Goal: Information Seeking & Learning: Learn about a topic

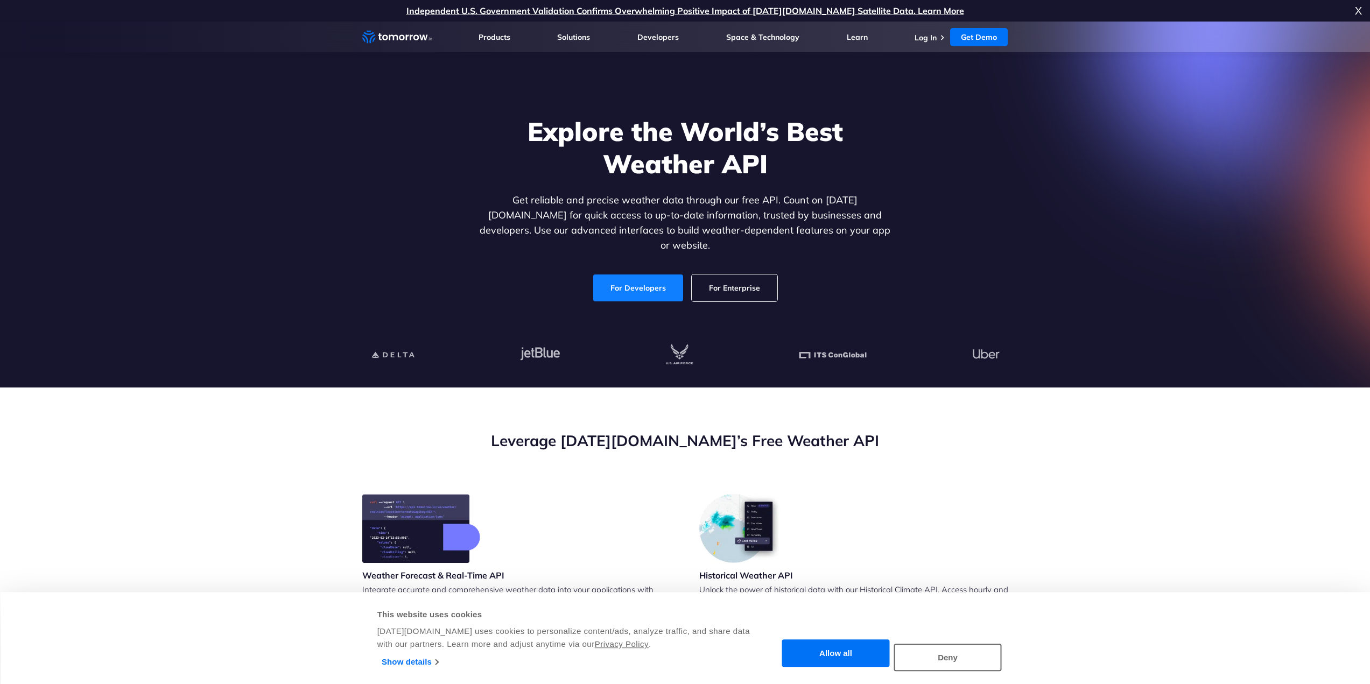
click at [611, 278] on link "For Developers" at bounding box center [638, 287] width 90 height 27
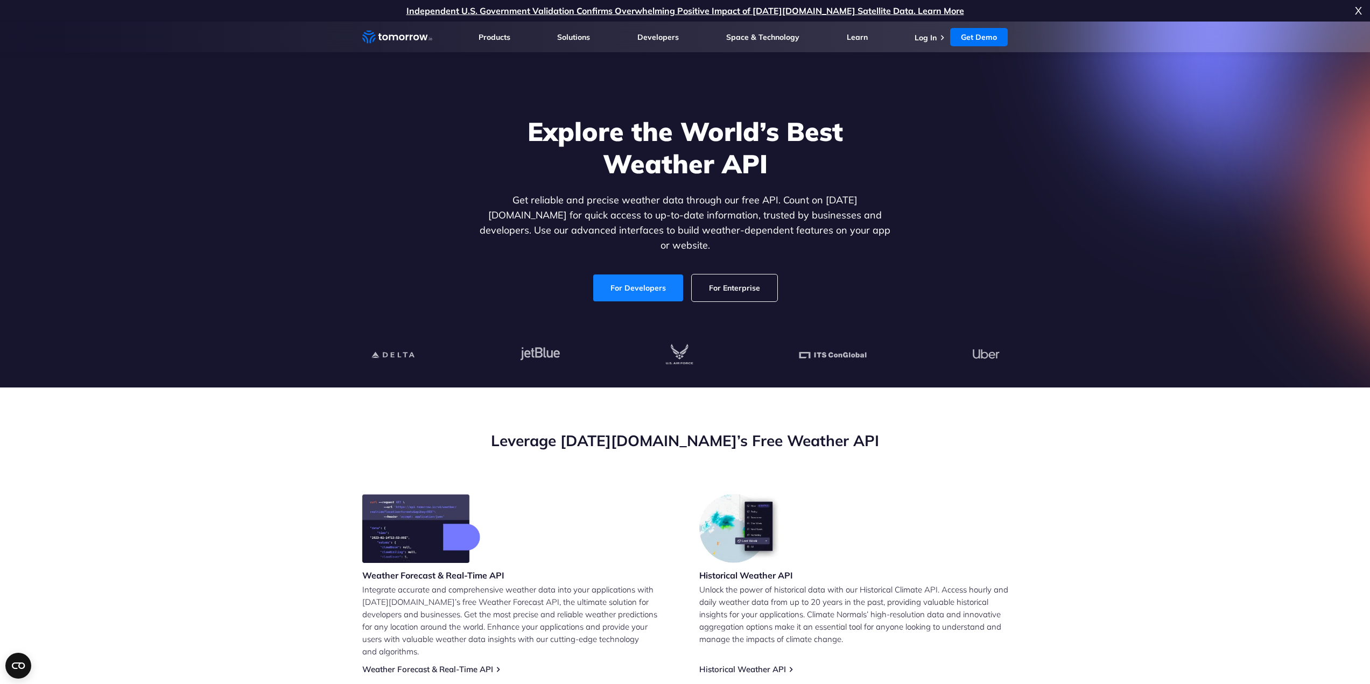
click at [616, 285] on link "For Developers" at bounding box center [638, 287] width 90 height 27
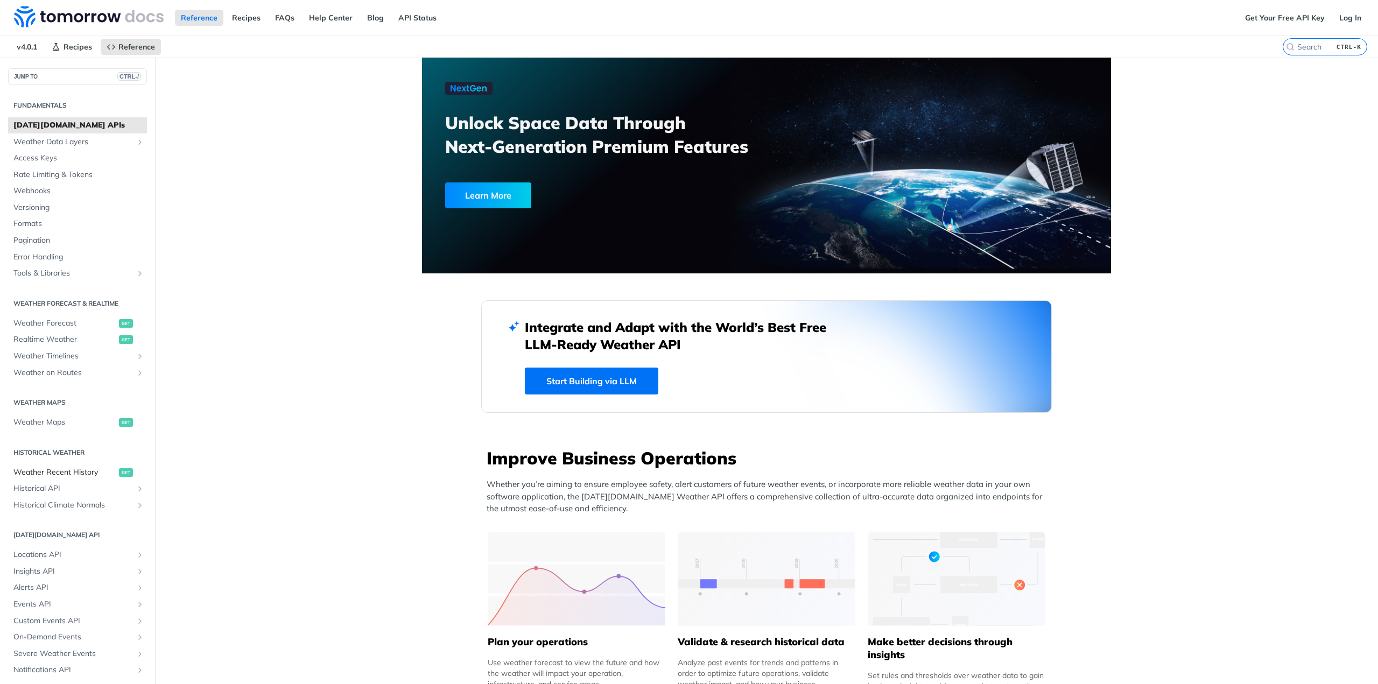
click at [67, 469] on span "Weather Recent History" at bounding box center [64, 472] width 103 height 11
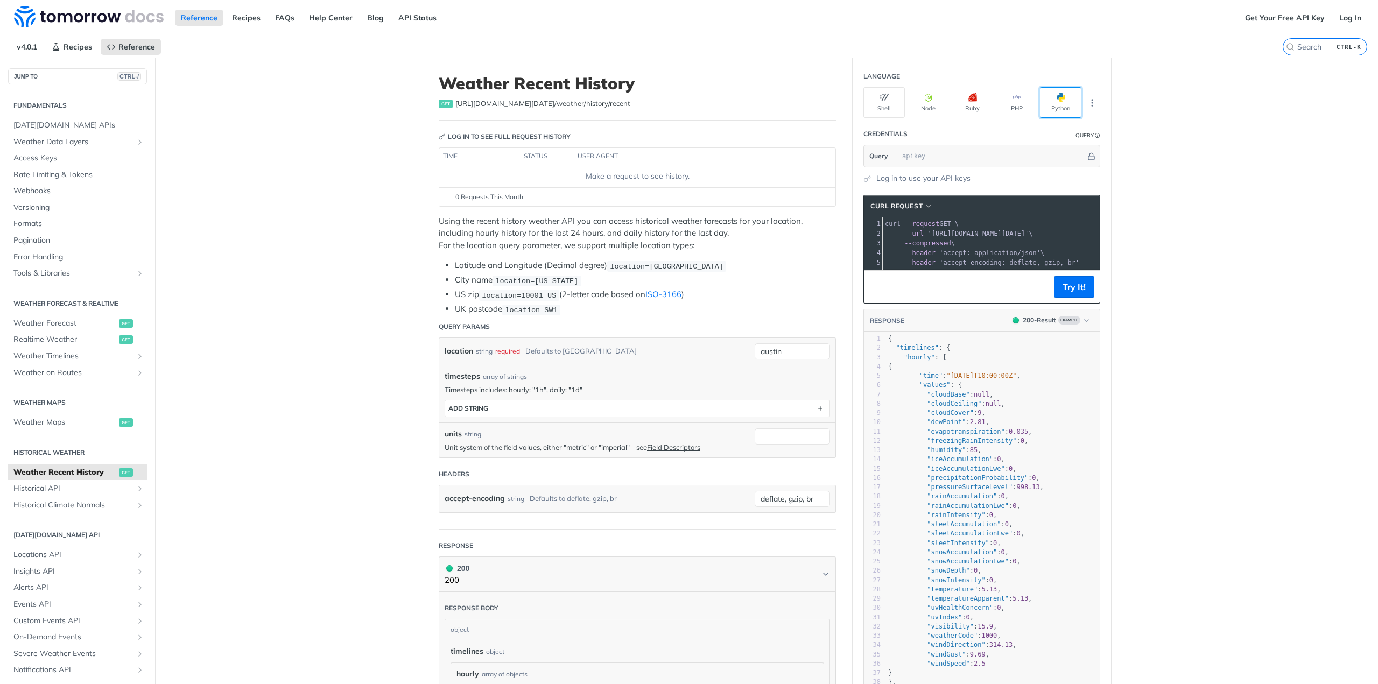
click at [1061, 107] on button "Python" at bounding box center [1060, 102] width 41 height 31
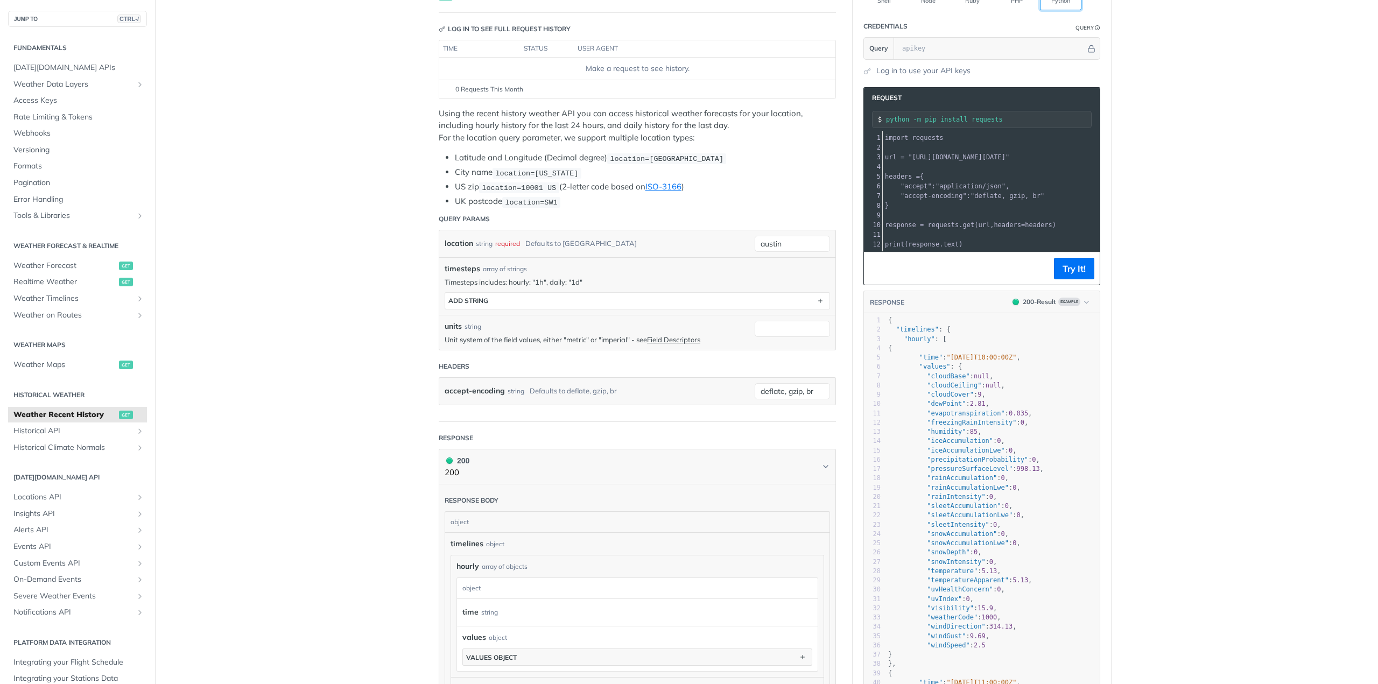
scroll to position [161, 0]
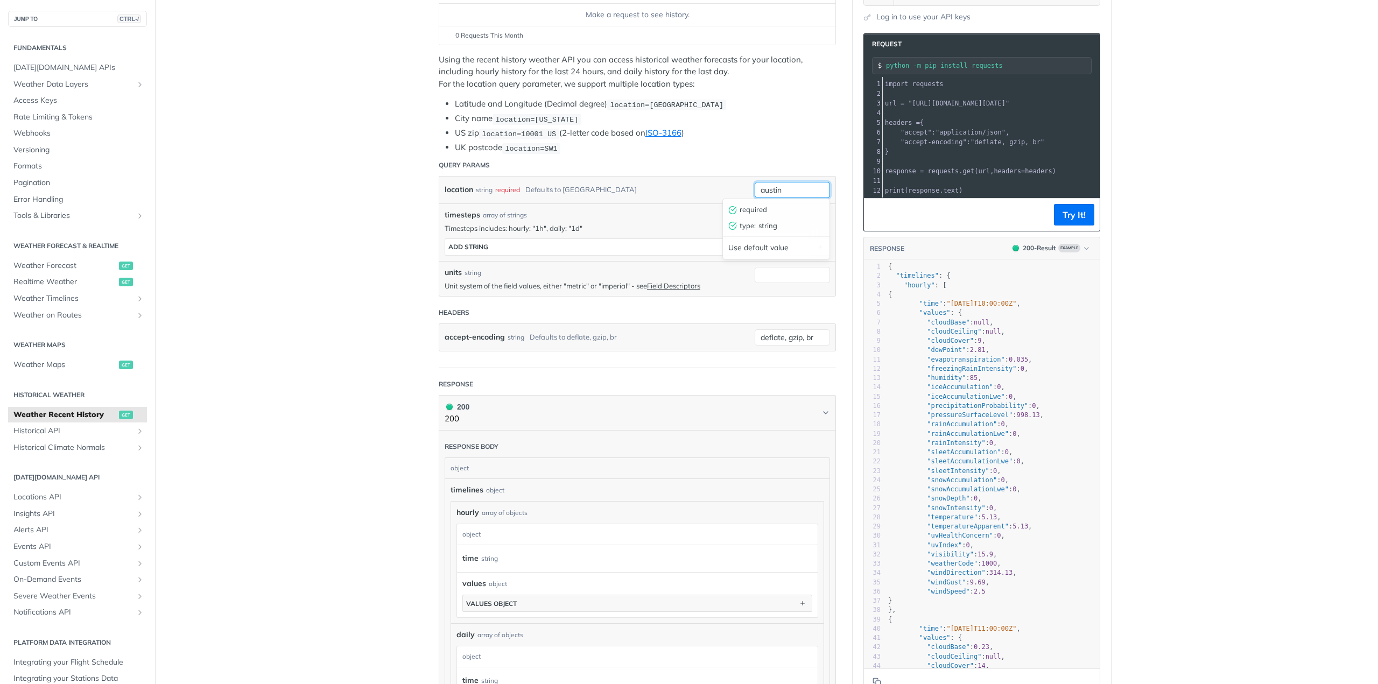
click at [771, 188] on input "austin" at bounding box center [791, 190] width 75 height 16
type input "[GEOGRAPHIC_DATA], [GEOGRAPHIC_DATA]"
click at [717, 163] on header "Query Params" at bounding box center [637, 165] width 397 height 22
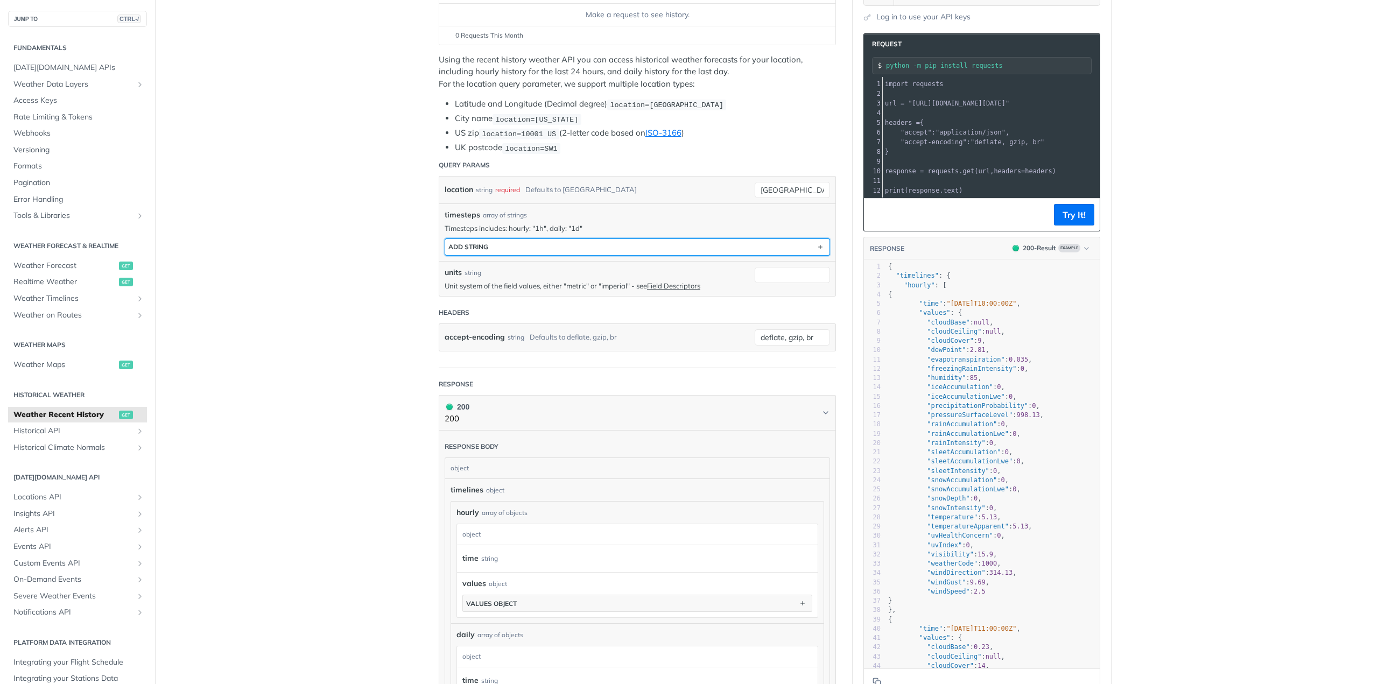
click at [549, 243] on button "ADD string" at bounding box center [637, 247] width 384 height 16
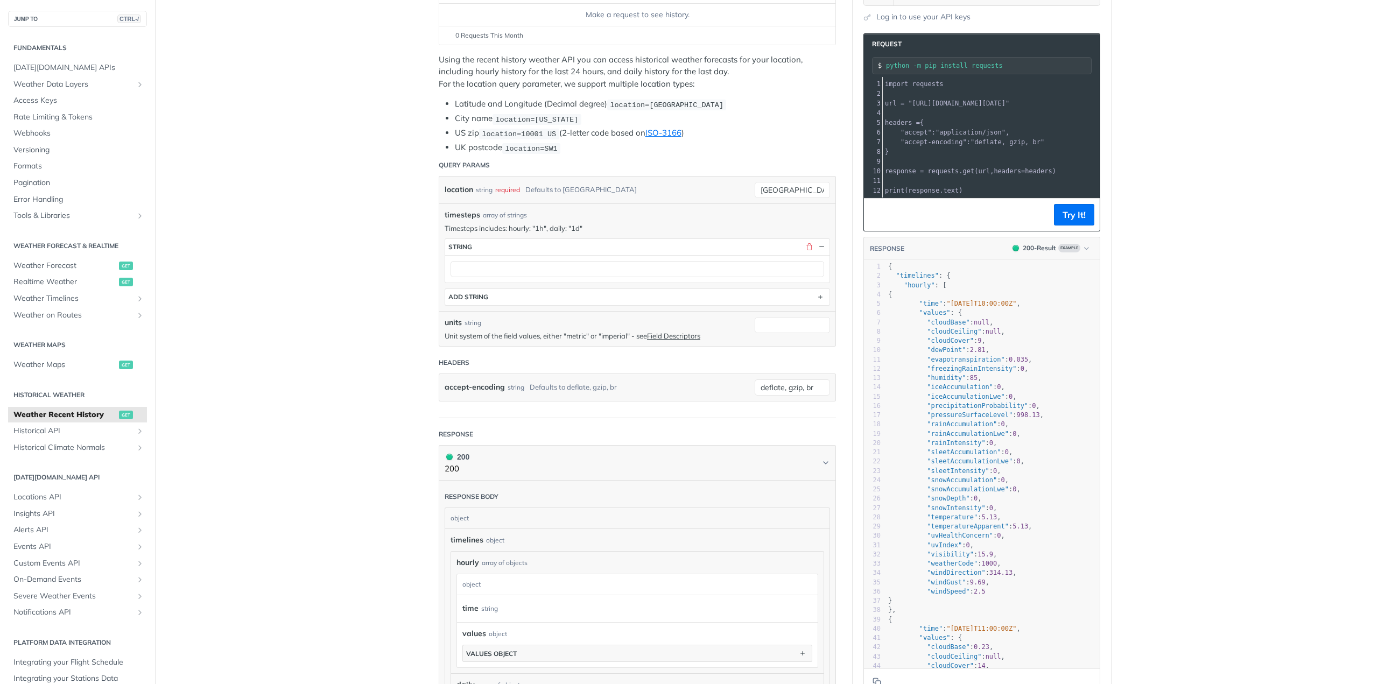
click at [518, 278] on div at bounding box center [637, 268] width 384 height 27
click at [511, 267] on input "text" at bounding box center [636, 269] width 373 height 16
type input "1d"
click at [401, 259] on main "JUMP TO CTRL-/ Fundamentals [DATE][DOMAIN_NAME] APIs Weather Data Layers Core P…" at bounding box center [689, 498] width 1378 height 1204
click at [546, 289] on button "ADD string" at bounding box center [637, 297] width 384 height 16
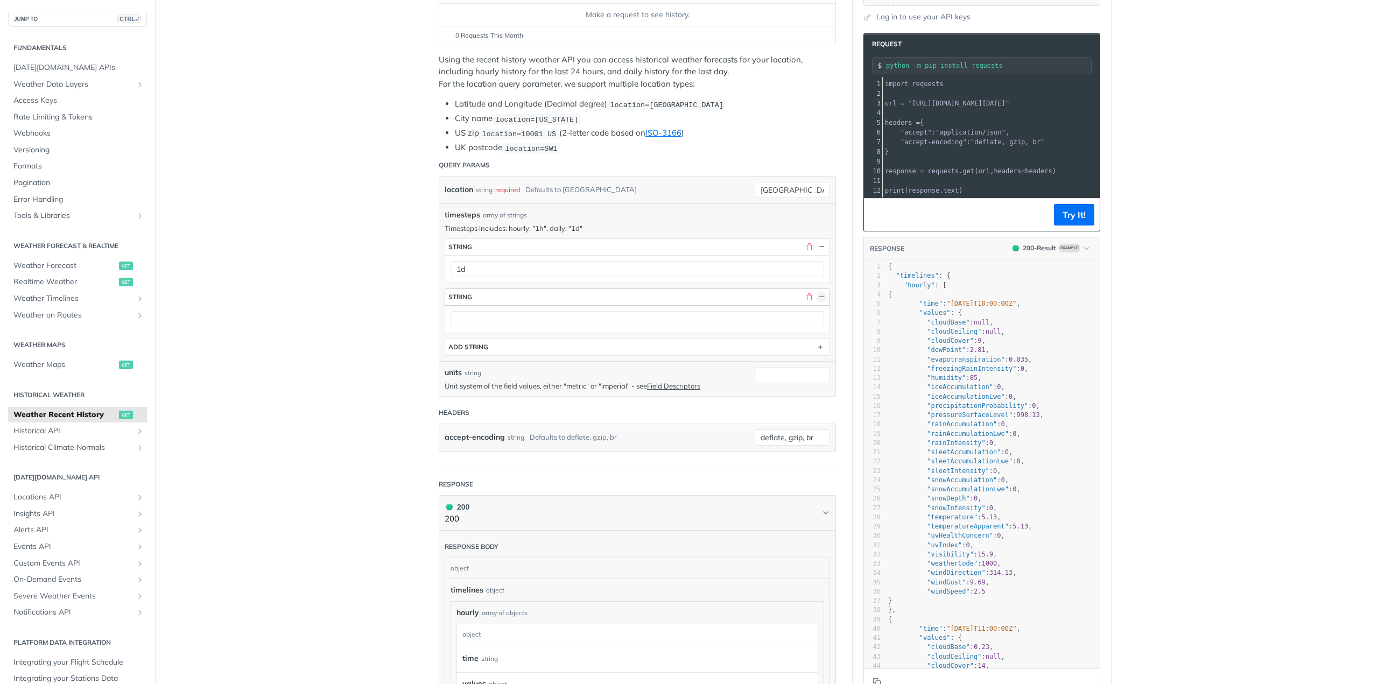
click at [818, 292] on button "button" at bounding box center [821, 297] width 10 height 10
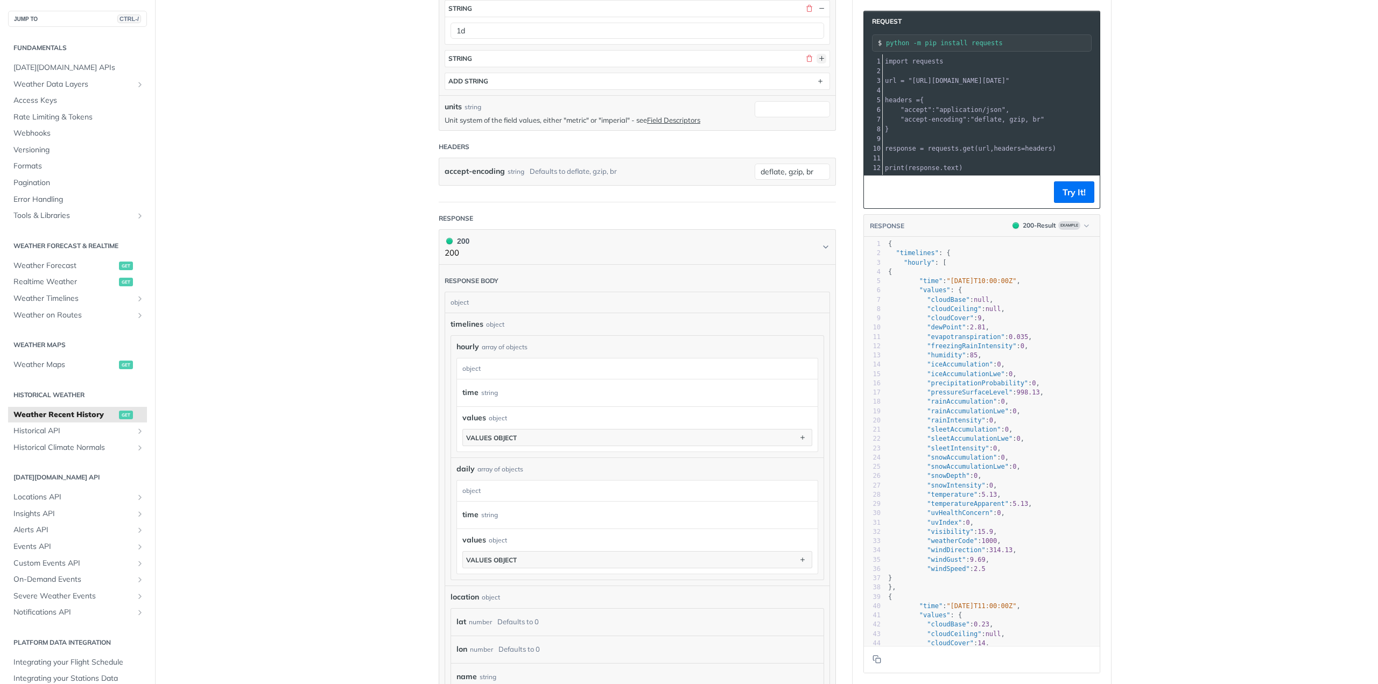
scroll to position [431, 0]
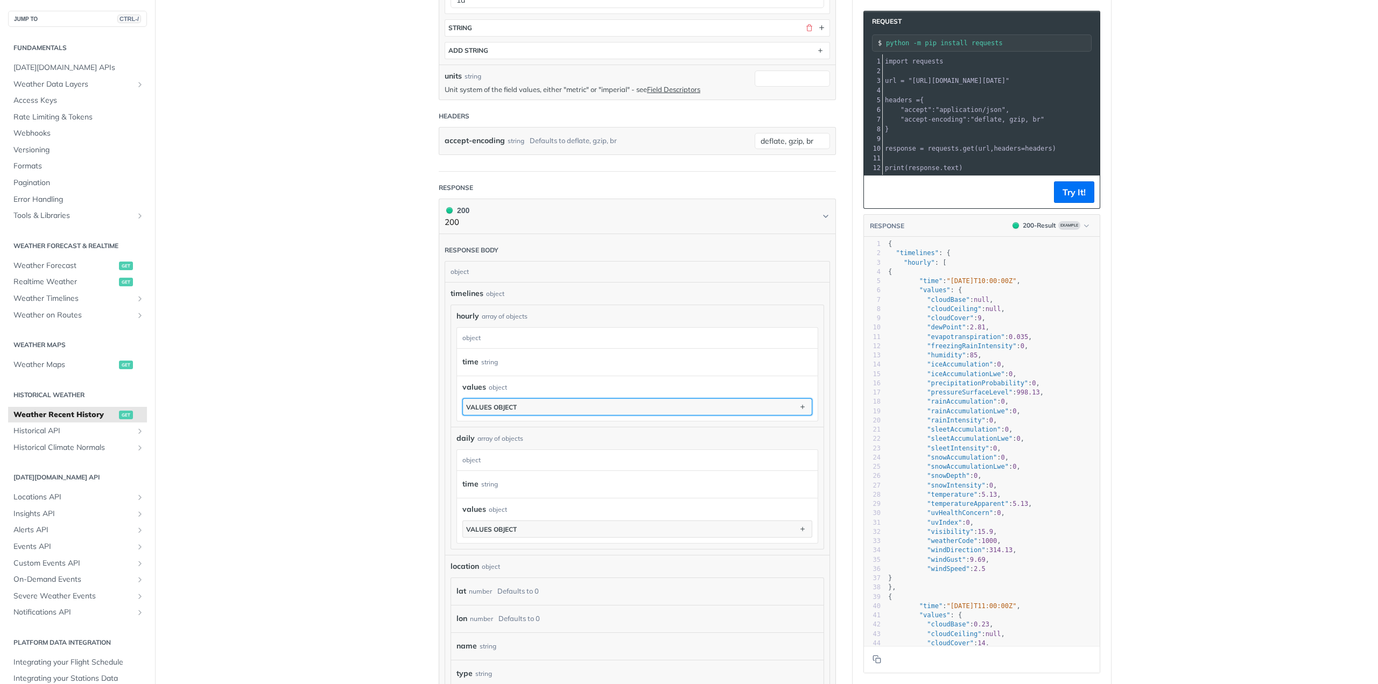
click at [519, 408] on button "values object" at bounding box center [637, 407] width 349 height 16
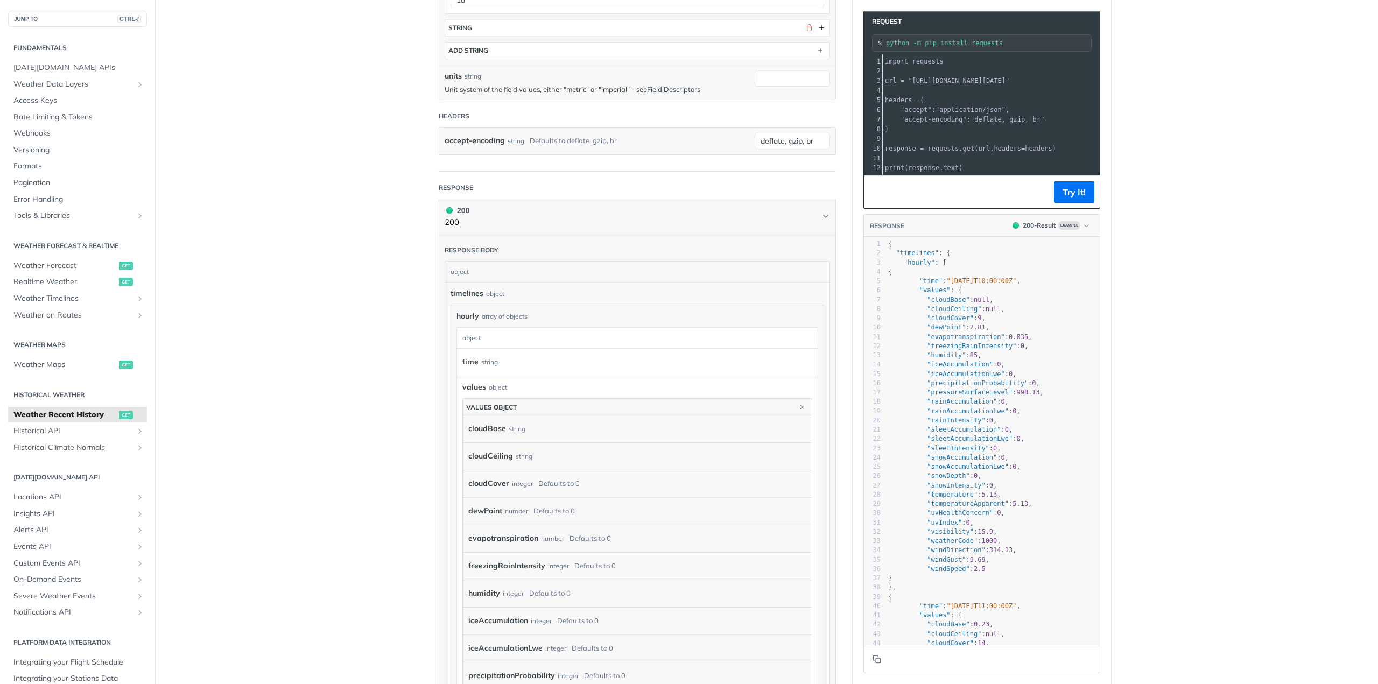
click at [404, 378] on main "JUMP TO CTRL-/ Fundamentals [DATE][DOMAIN_NAME] APIs Weather Data Layers Core P…" at bounding box center [689, 651] width 1378 height 2049
click at [417, 349] on main "JUMP TO CTRL-/ Fundamentals [DATE][DOMAIN_NAME] APIs Weather Data Layers Core P…" at bounding box center [689, 651] width 1378 height 2049
click at [796, 404] on icon "button" at bounding box center [802, 407] width 12 height 12
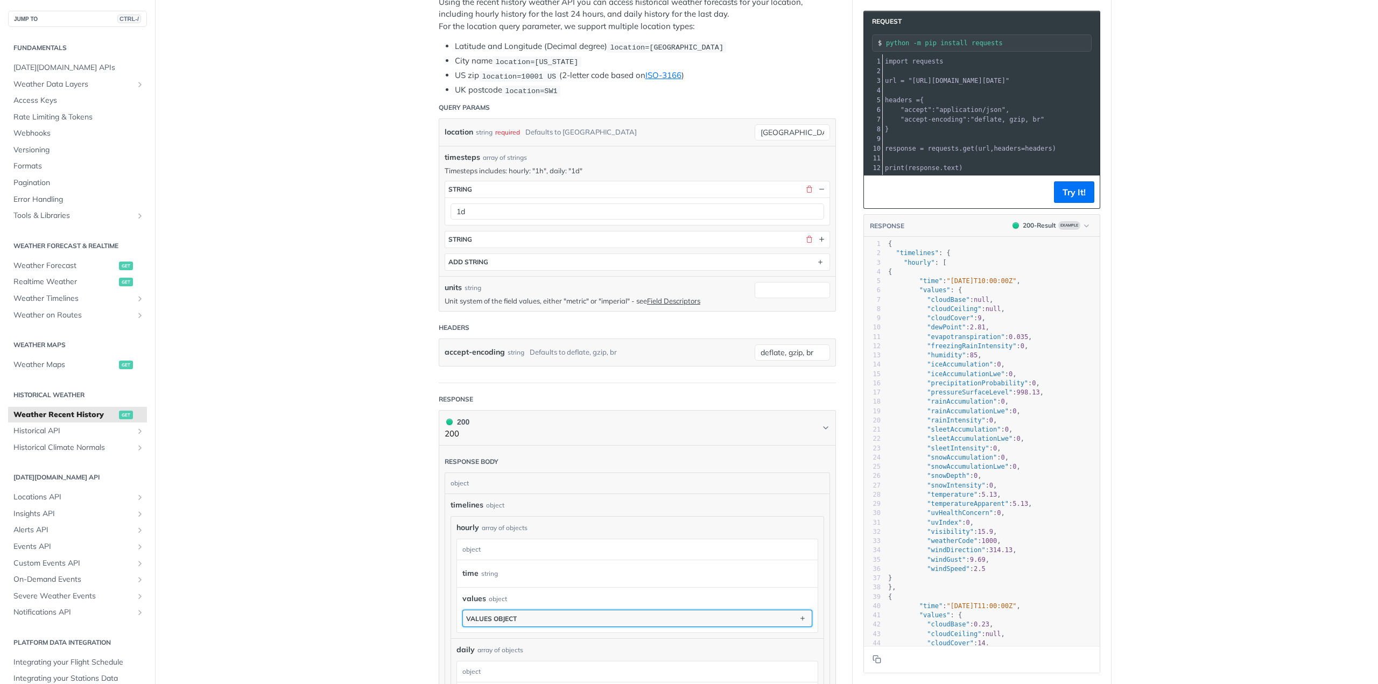
scroll to position [161, 0]
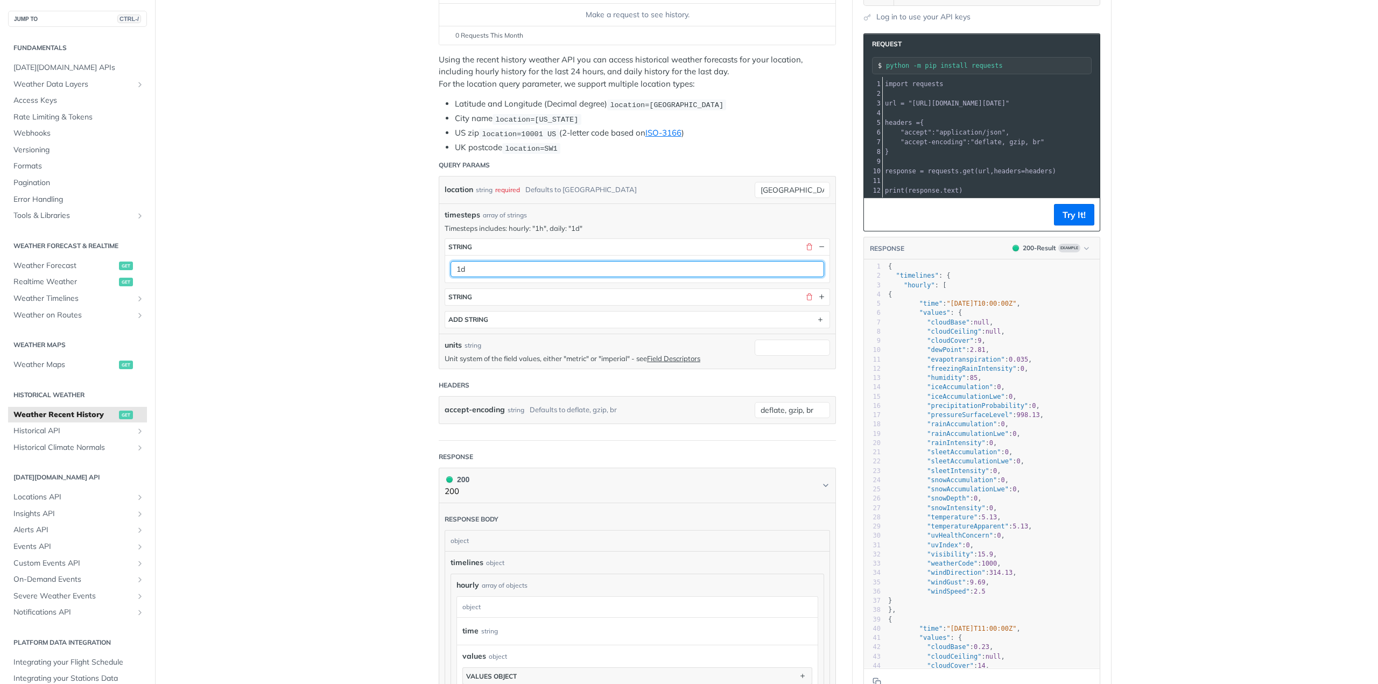
click at [514, 261] on input "1d" at bounding box center [636, 269] width 373 height 16
click at [389, 273] on main "JUMP TO CTRL-/ Fundamentals [DATE][DOMAIN_NAME] APIs Weather Data Layers Core P…" at bounding box center [689, 509] width 1378 height 1226
click at [804, 296] on button "button" at bounding box center [809, 297] width 10 height 10
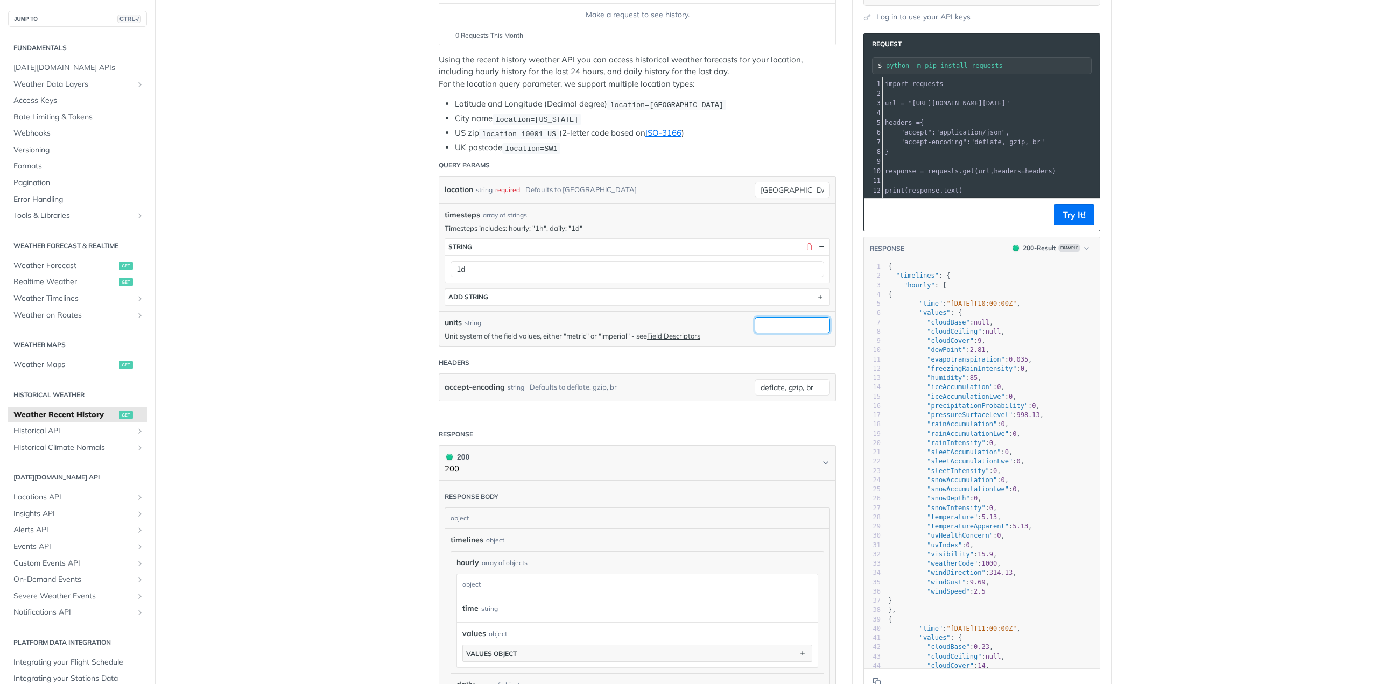
click at [777, 323] on input "units" at bounding box center [791, 325] width 75 height 16
type input "imperial"
click at [470, 327] on div "units string Unit system of the field values, either "metric" or "imperial" - s…" at bounding box center [597, 329] width 305 height 24
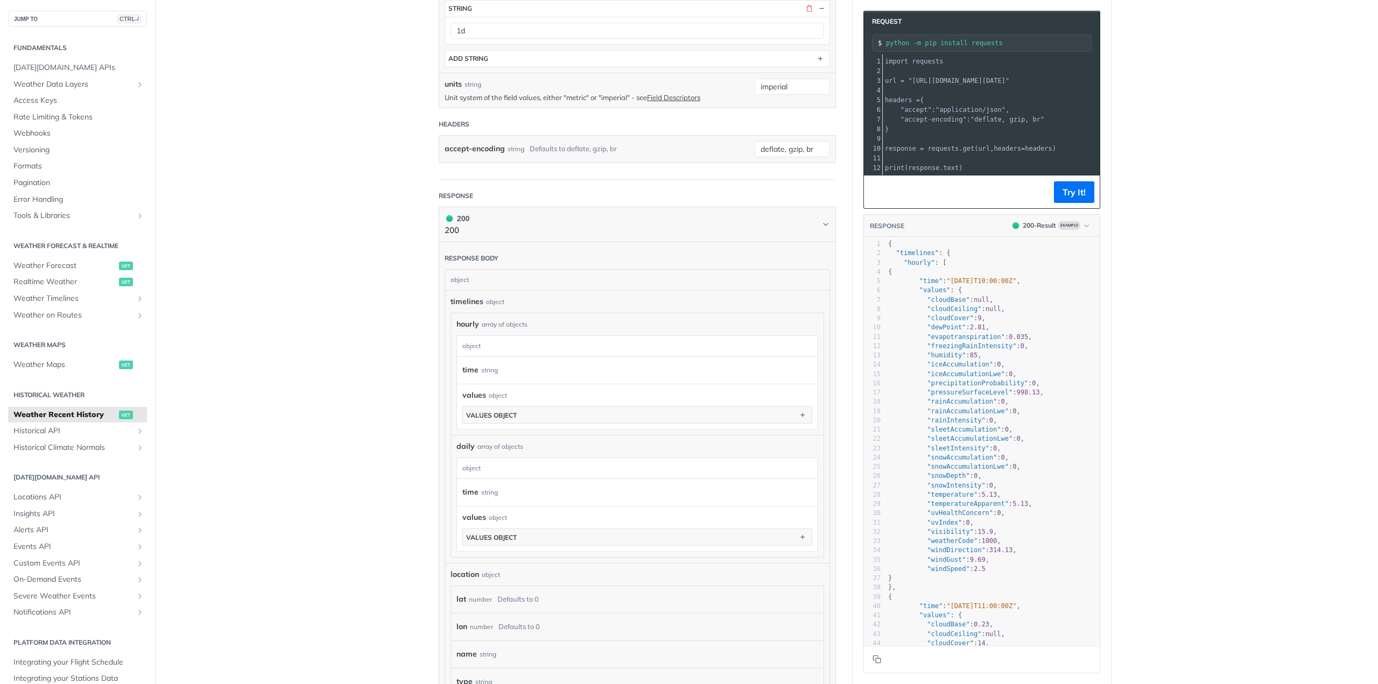
scroll to position [377, 0]
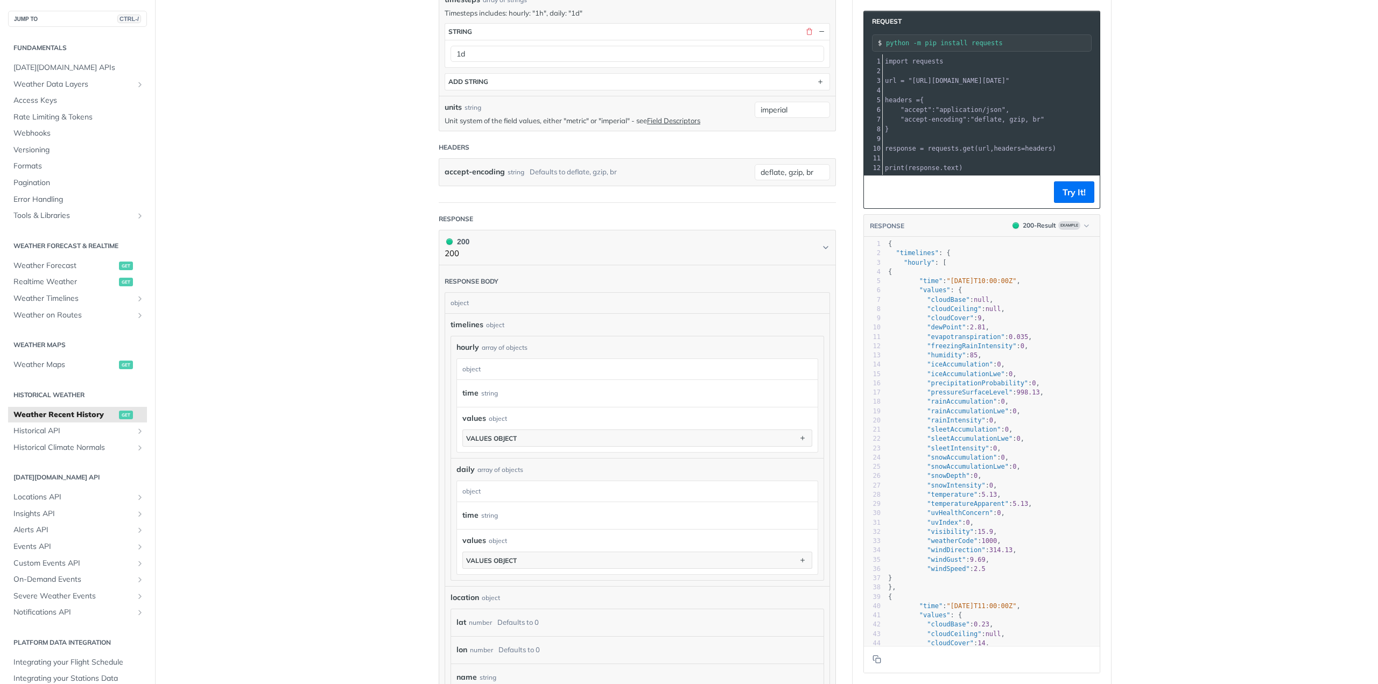
click at [974, 304] on span "null" at bounding box center [982, 300] width 16 height 8
type textarea "ime""
drag, startPoint x: 920, startPoint y: 287, endPoint x: 934, endPoint y: 292, distance: 14.3
click at [934, 285] on span ""time" : "[DATE]T10:00:00Z" ," at bounding box center [954, 281] width 132 height 8
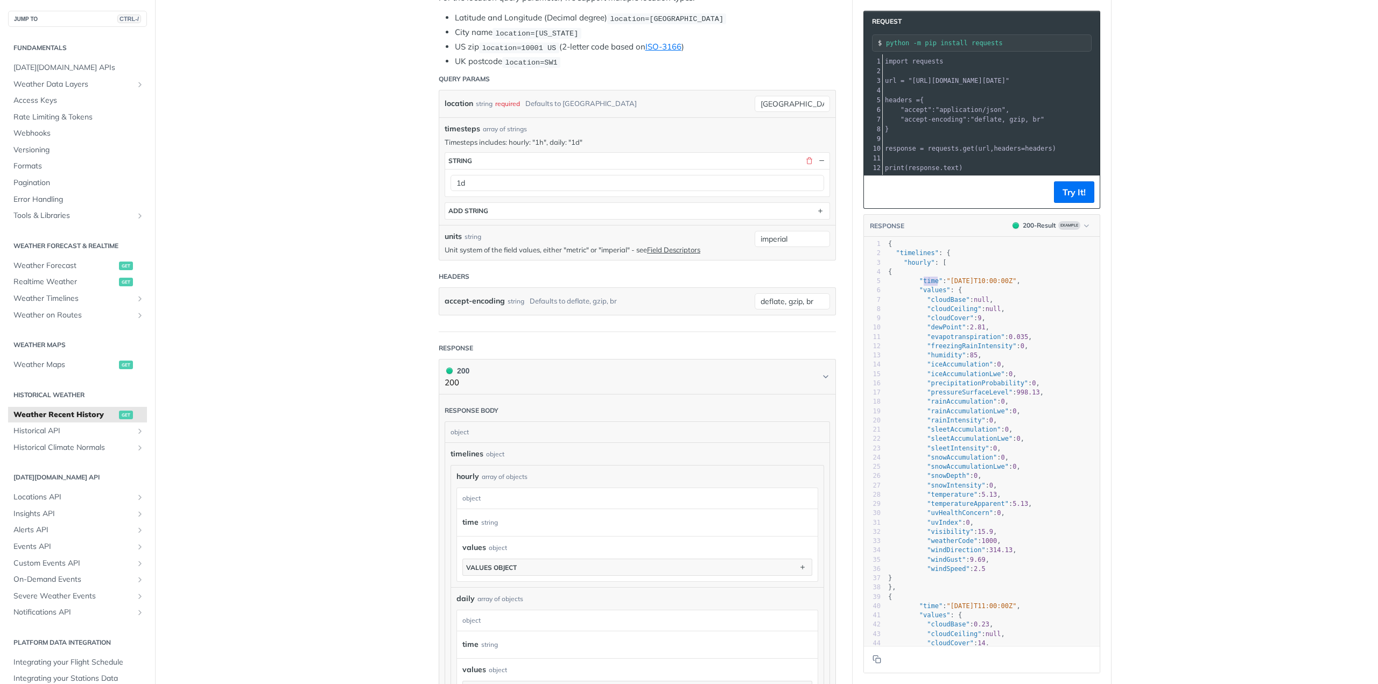
scroll to position [215, 0]
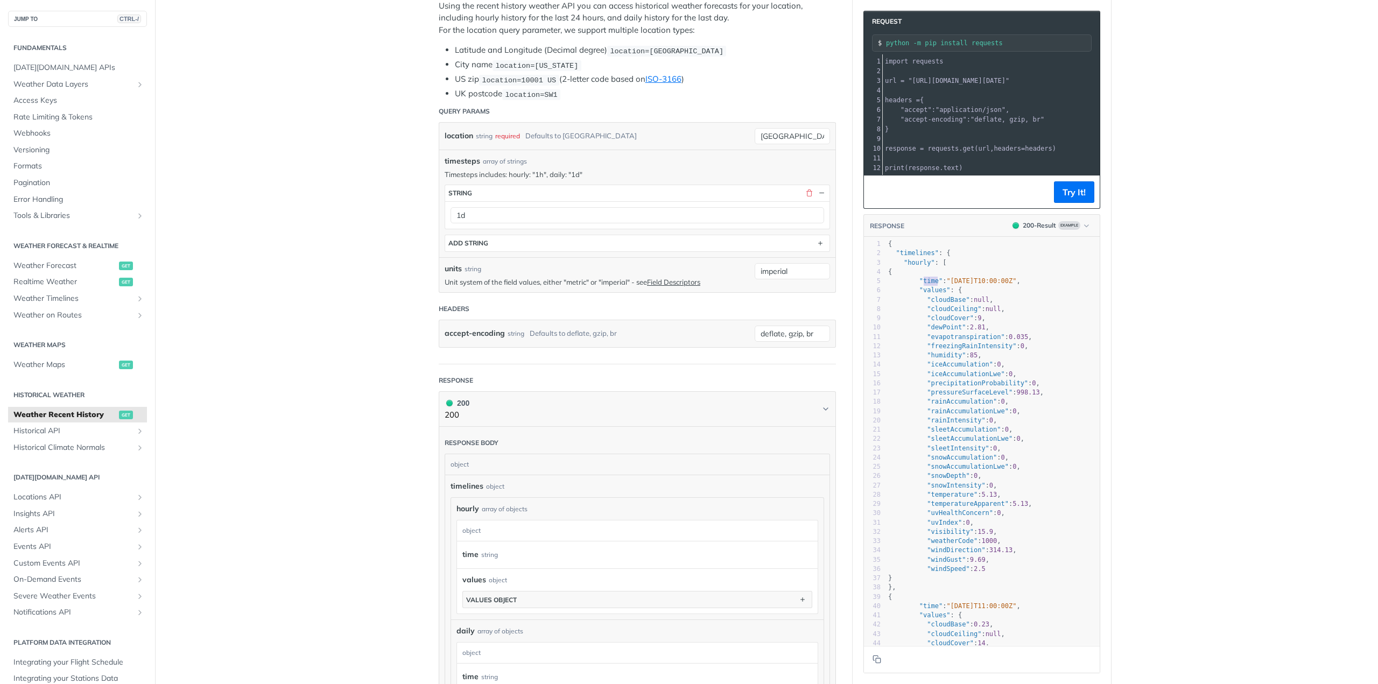
click at [560, 486] on div "timelines object" at bounding box center [636, 486] width 373 height 11
click at [579, 507] on div "hourly array of objects" at bounding box center [637, 508] width 362 height 11
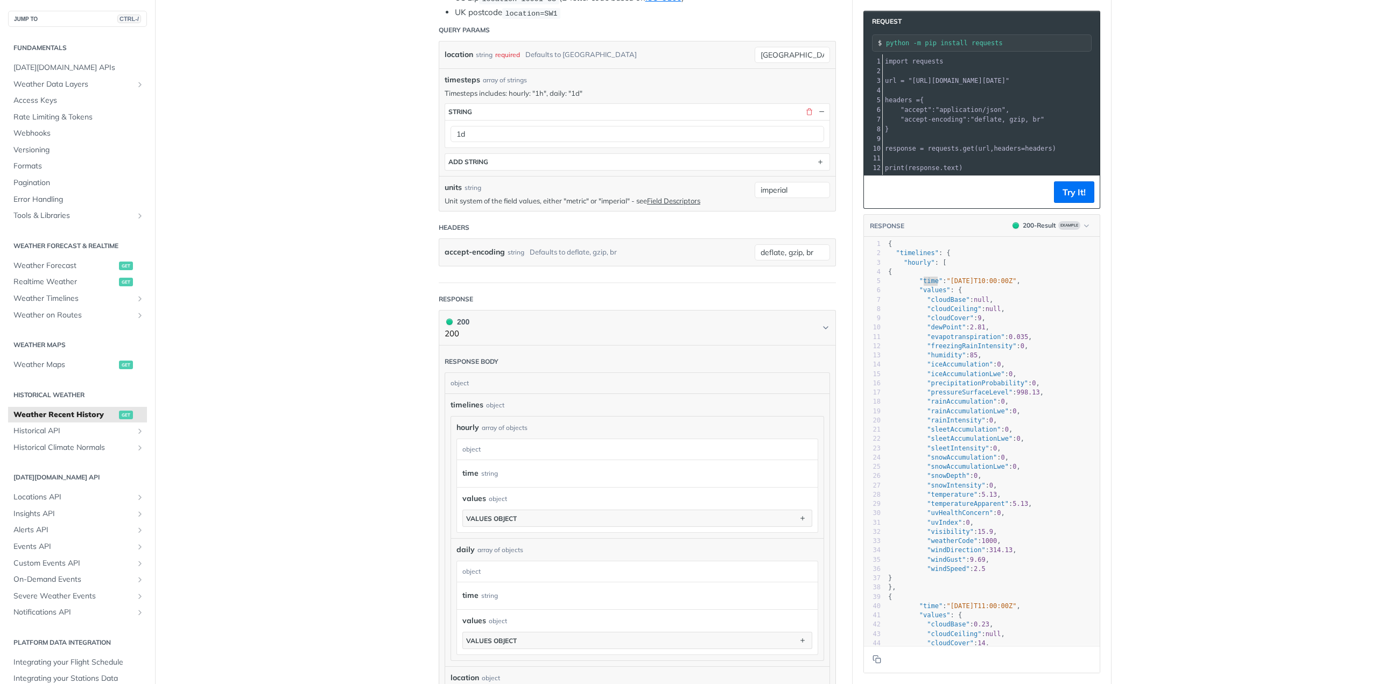
scroll to position [323, 0]
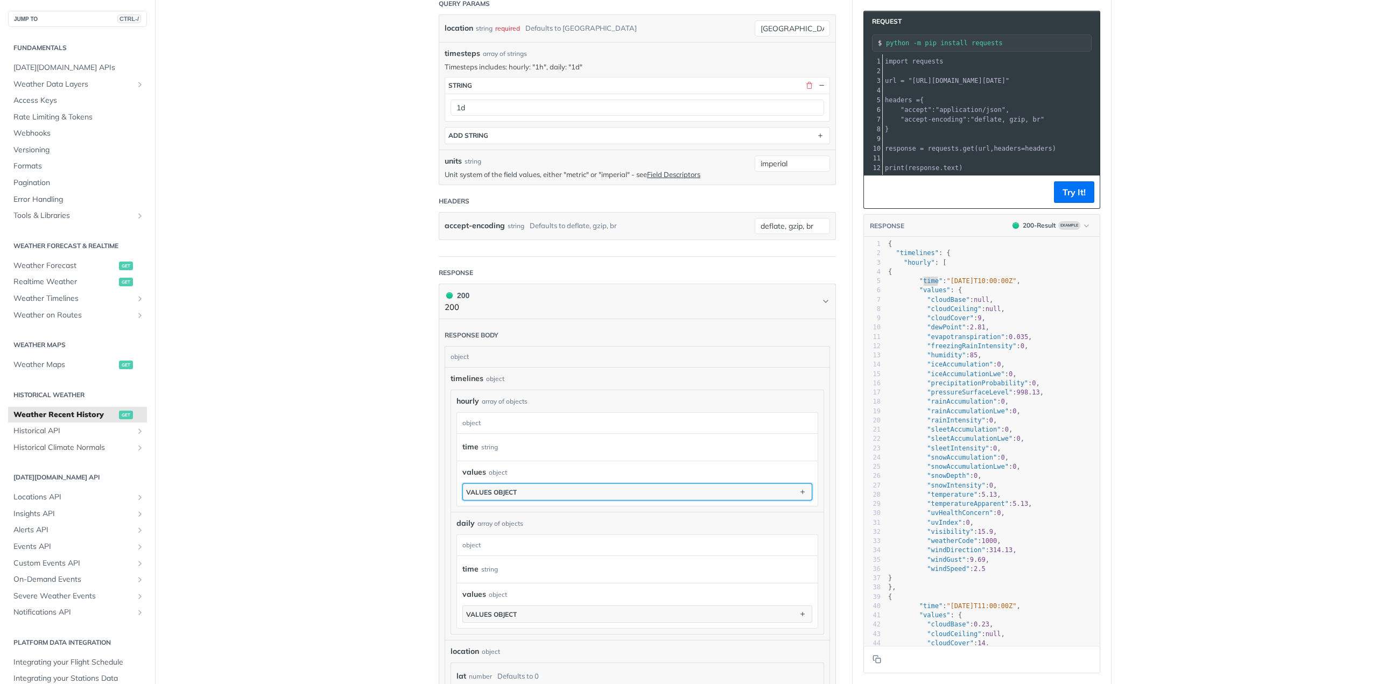
click at [507, 484] on button "values object" at bounding box center [637, 492] width 349 height 16
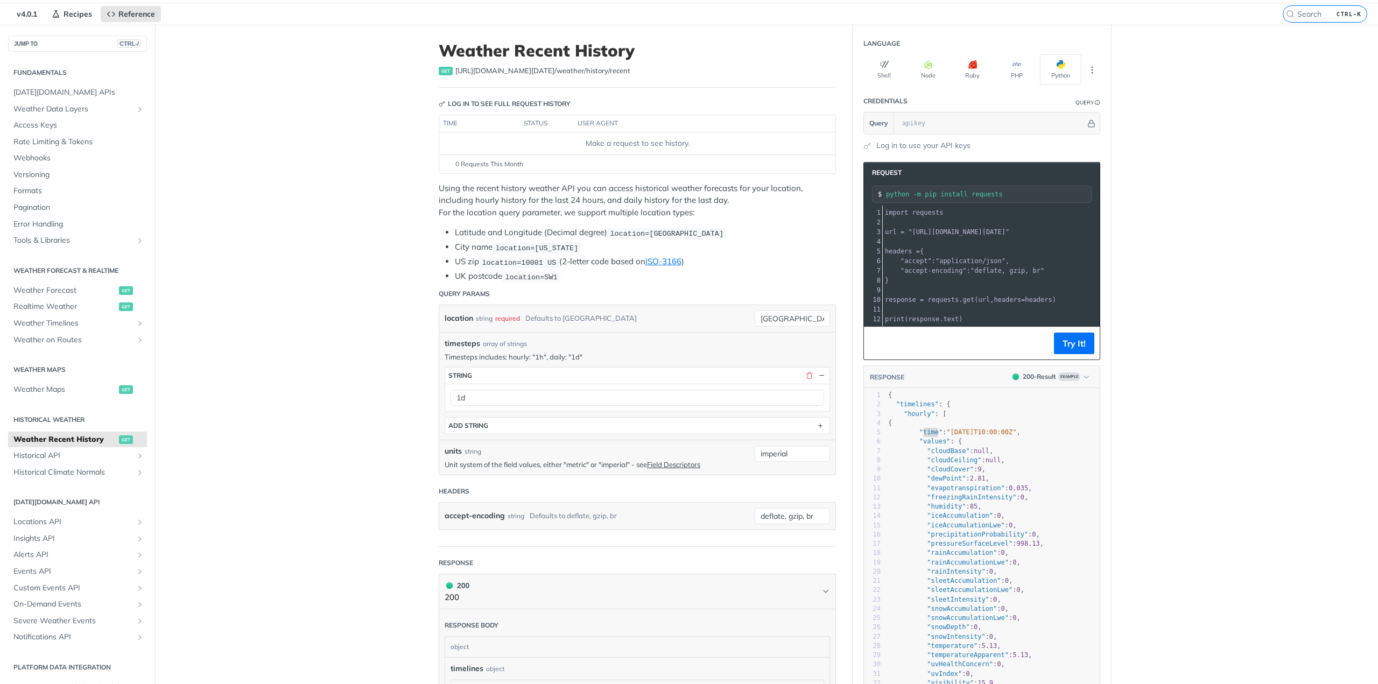
scroll to position [0, 0]
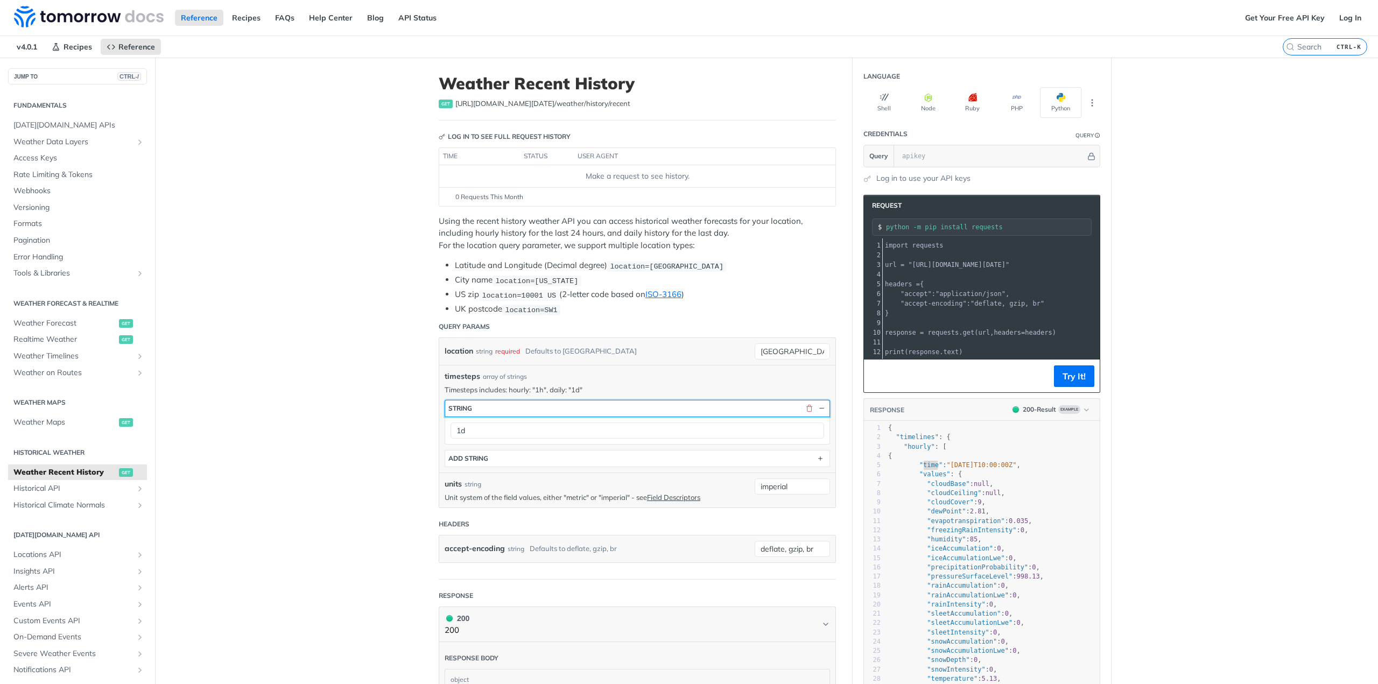
click at [522, 411] on button "string" at bounding box center [637, 408] width 384 height 16
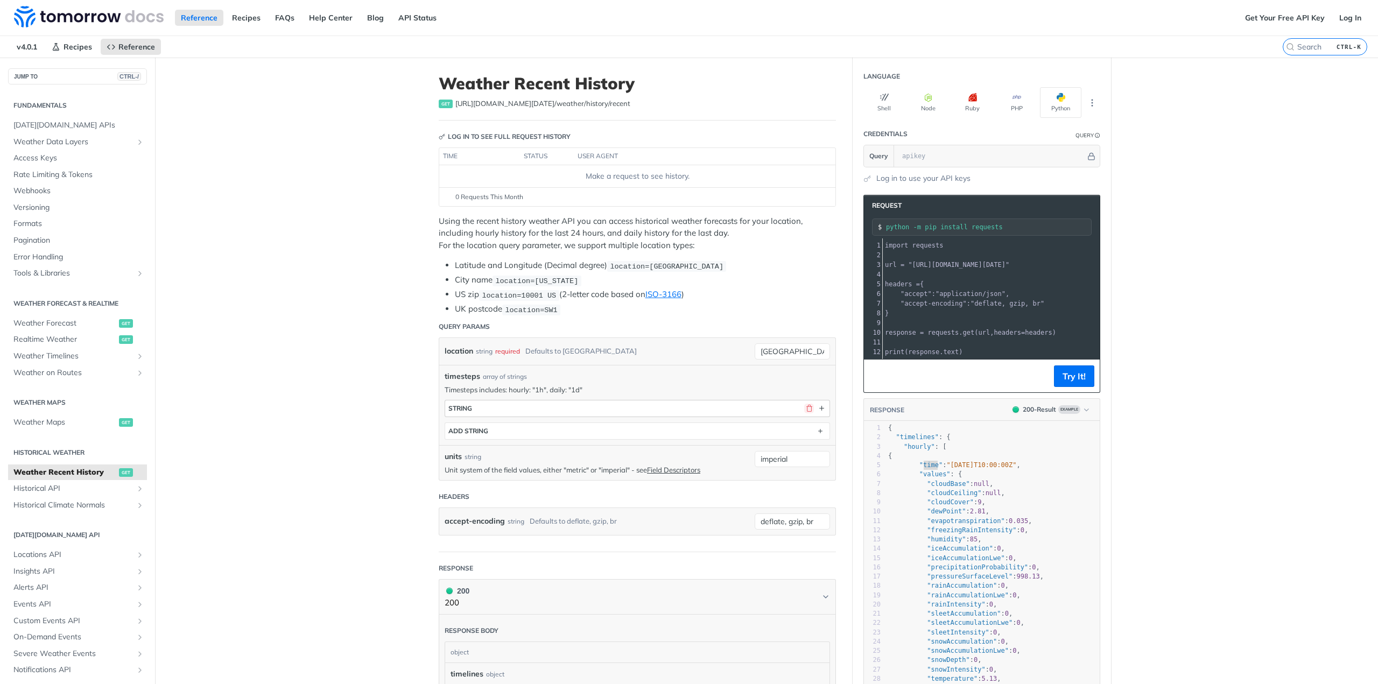
click at [807, 406] on button "button" at bounding box center [809, 409] width 10 height 10
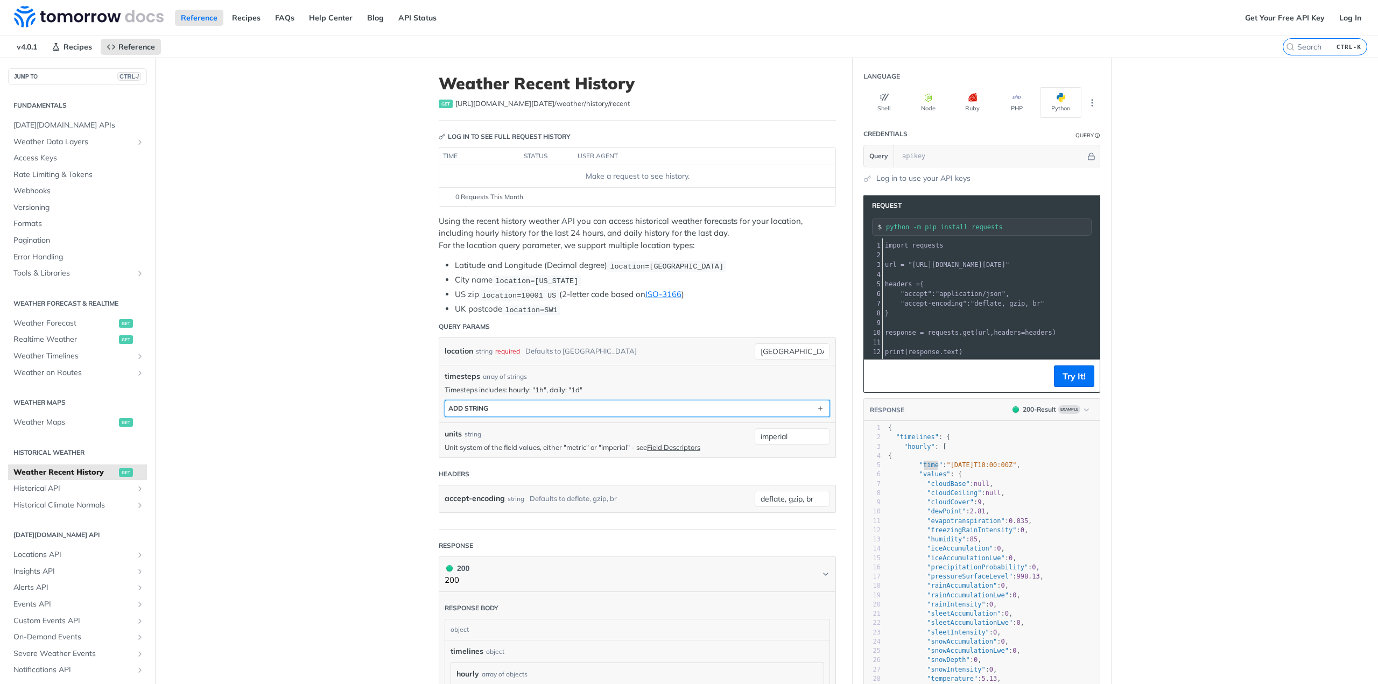
click at [586, 409] on button "ADD string" at bounding box center [637, 408] width 384 height 16
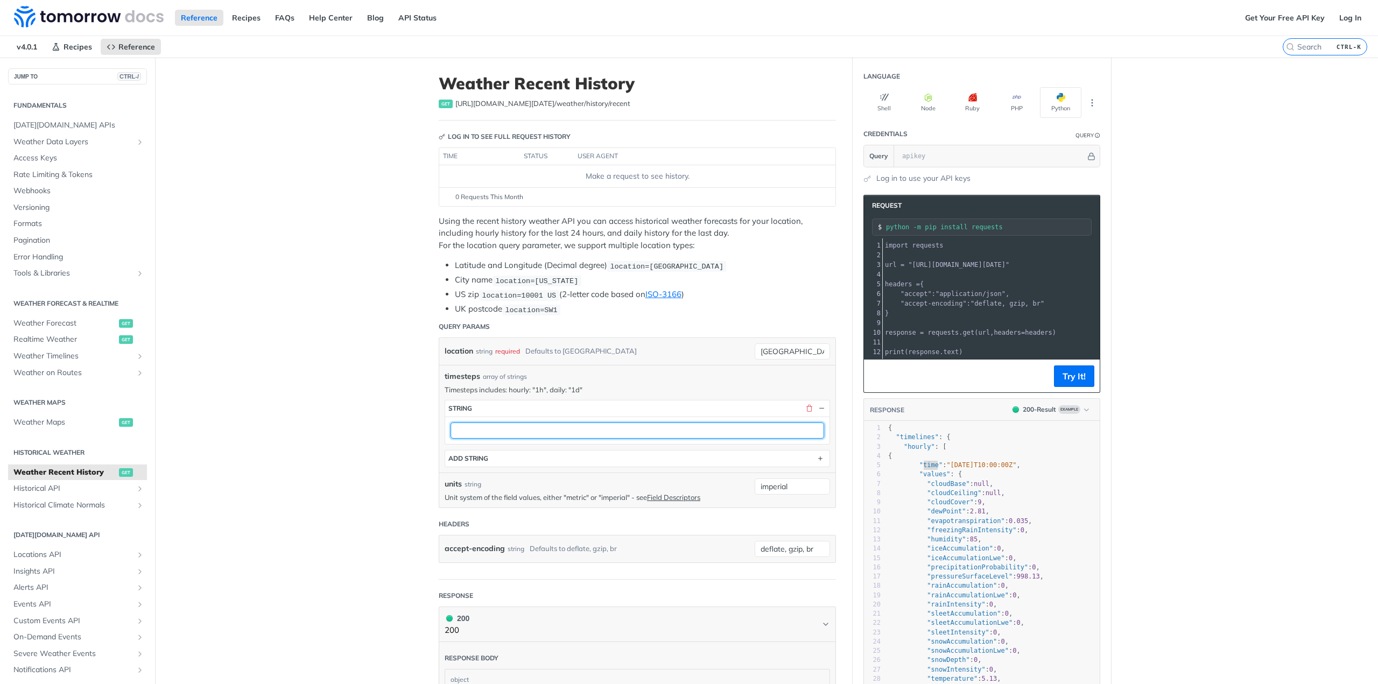
click at [577, 422] on input "text" at bounding box center [636, 430] width 373 height 16
type input "1D"
click at [594, 400] on button "string" at bounding box center [637, 408] width 384 height 16
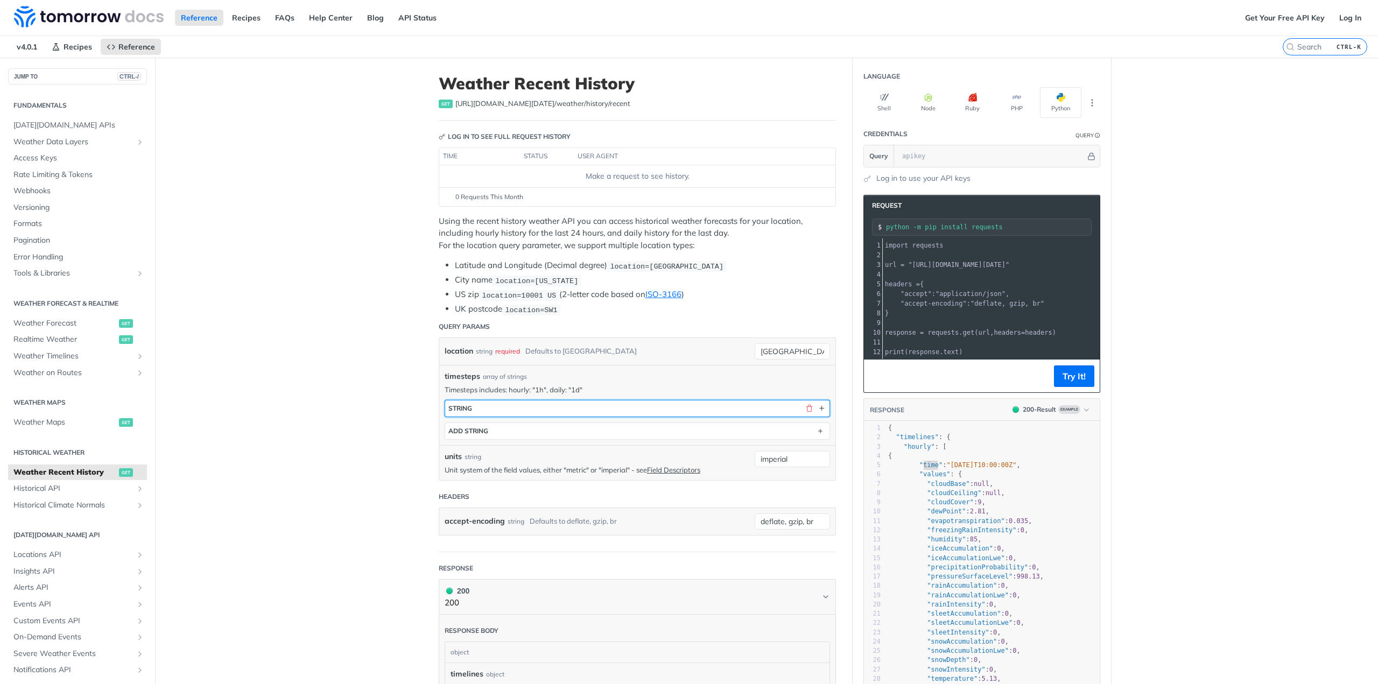
click at [544, 405] on button "string" at bounding box center [637, 408] width 384 height 16
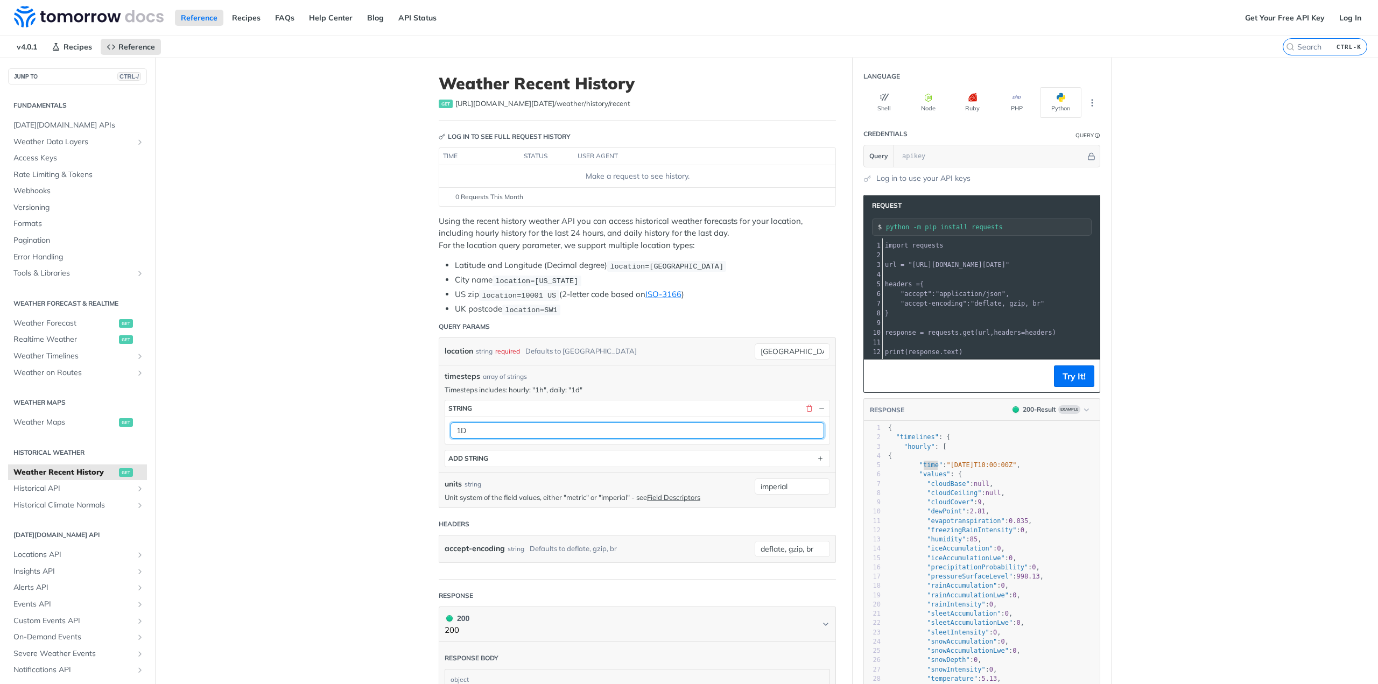
click at [563, 428] on input "1D" at bounding box center [636, 430] width 373 height 16
click at [1065, 386] on button "Try It!" at bounding box center [1074, 376] width 40 height 22
click at [907, 146] on input "text" at bounding box center [991, 156] width 189 height 22
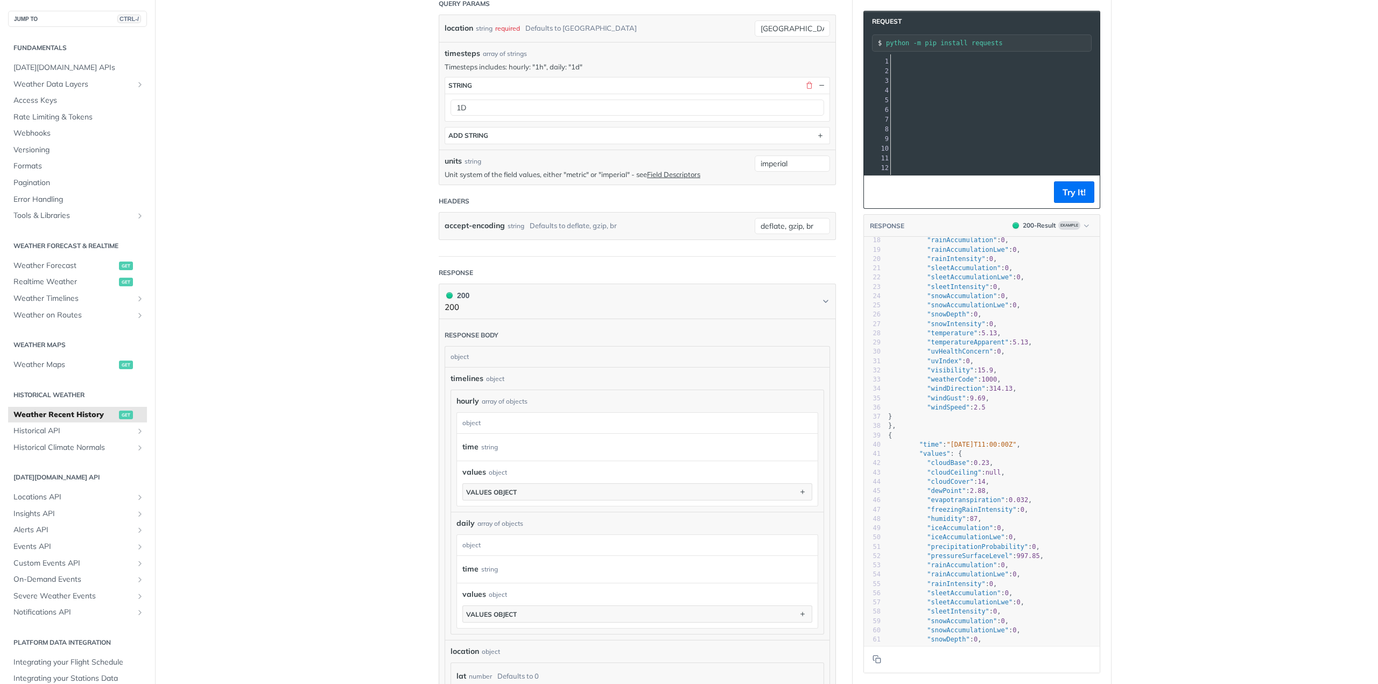
scroll to position [214, 0]
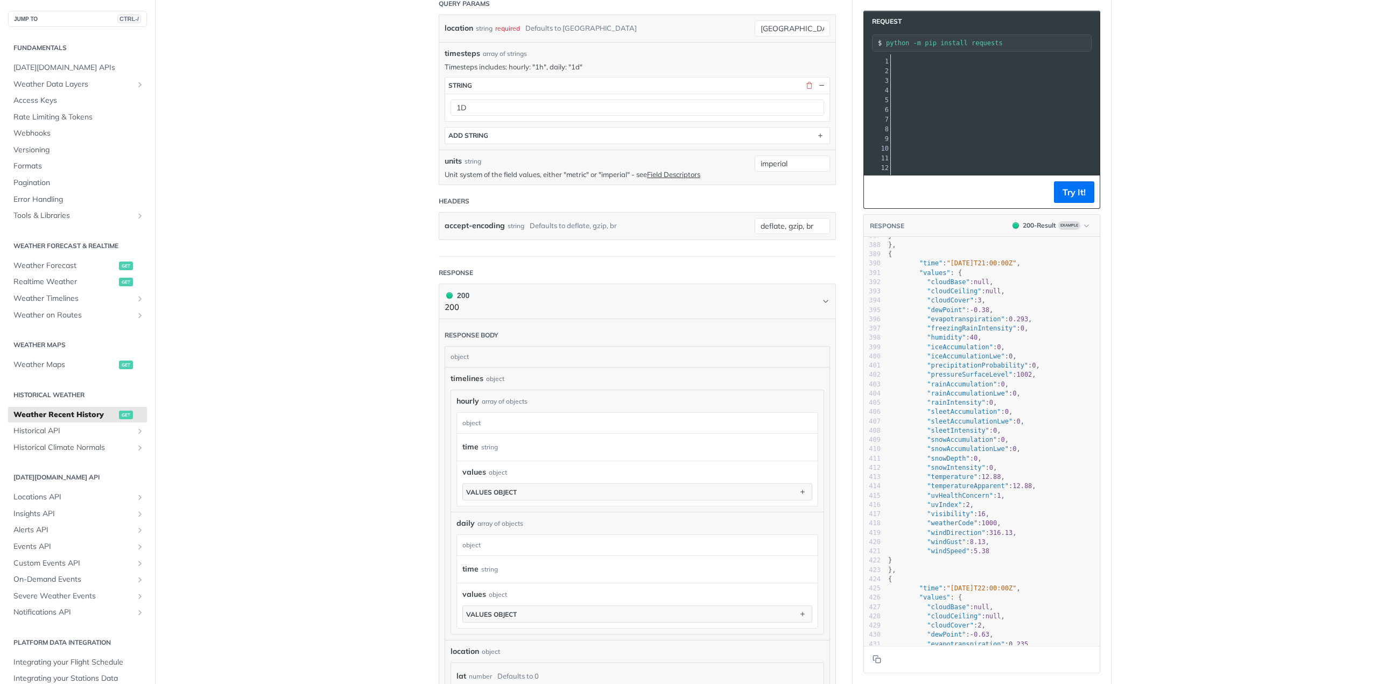
click at [940, 471] on span ""snowIntensity"" at bounding box center [956, 468] width 58 height 8
click at [937, 462] on span ""snowDepth"" at bounding box center [948, 459] width 43 height 8
click at [946, 443] on pre ""snowAccumulation" : 0 ," at bounding box center [993, 439] width 214 height 9
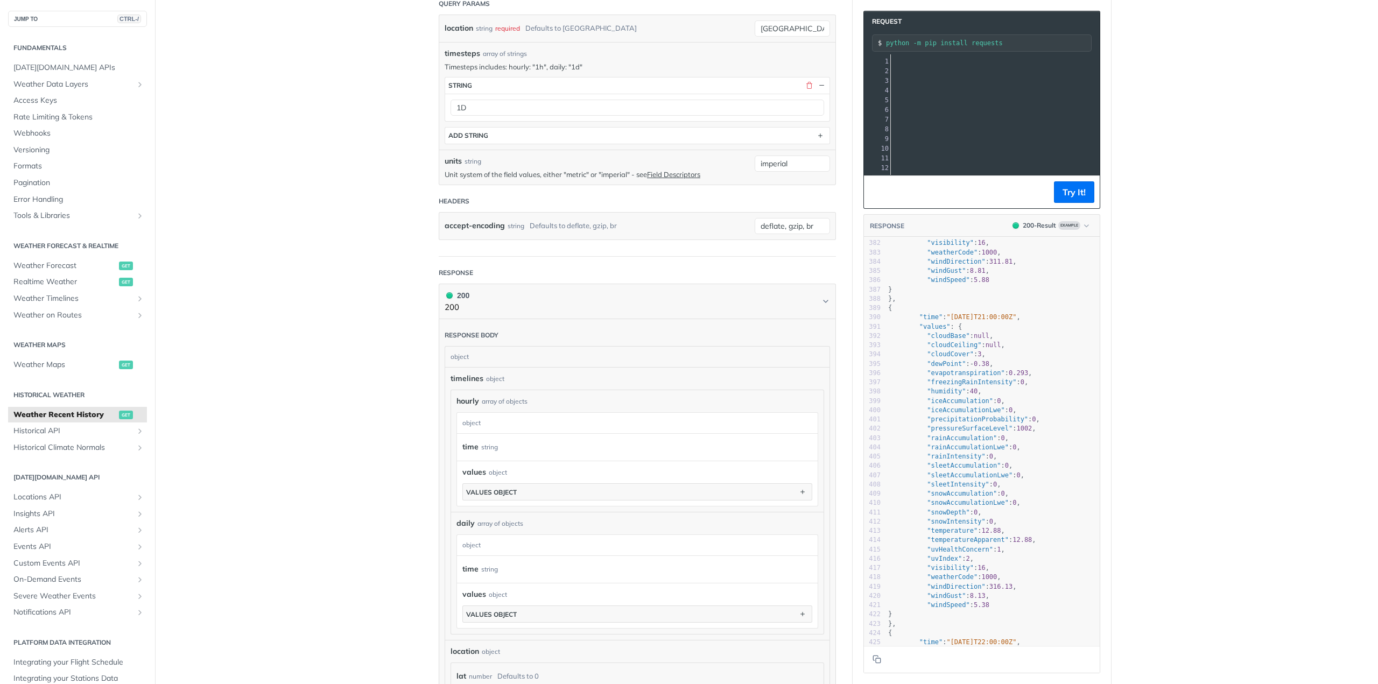
click at [951, 368] on span ""dewPoint"" at bounding box center [946, 364] width 39 height 8
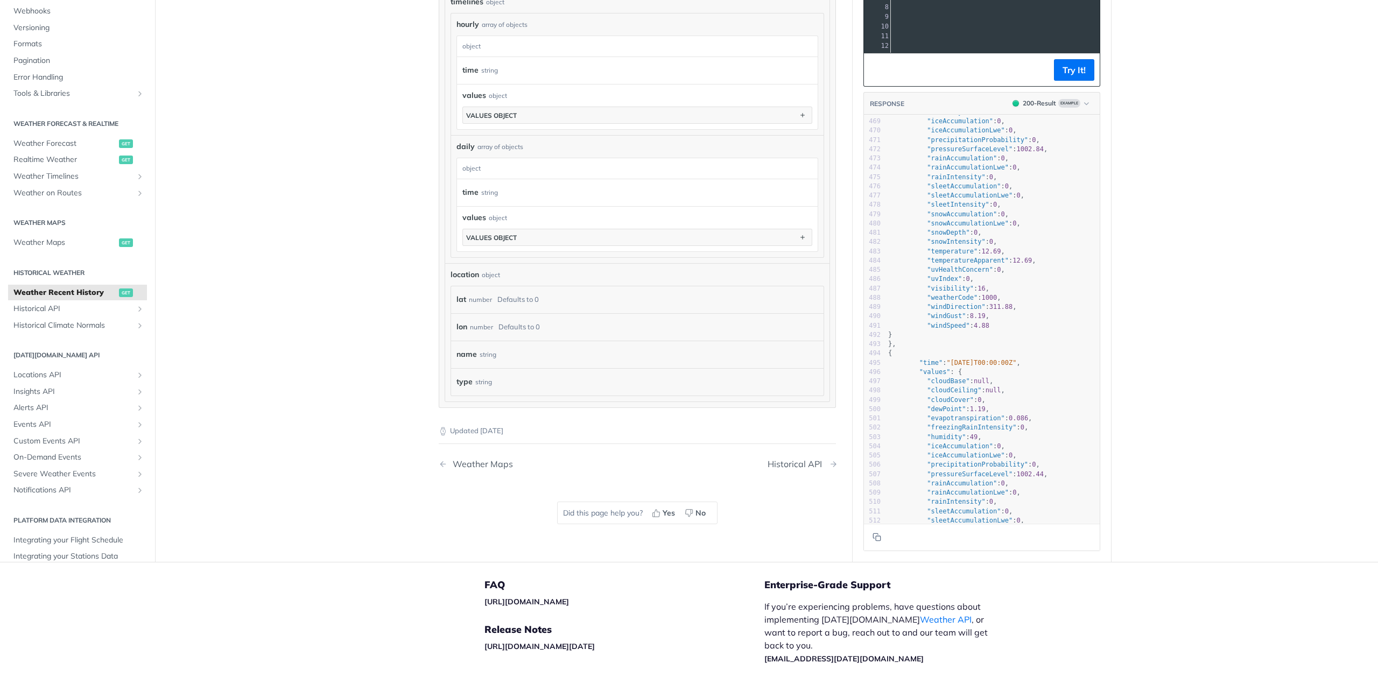
click at [789, 465] on div "Historical API" at bounding box center [797, 464] width 60 height 10
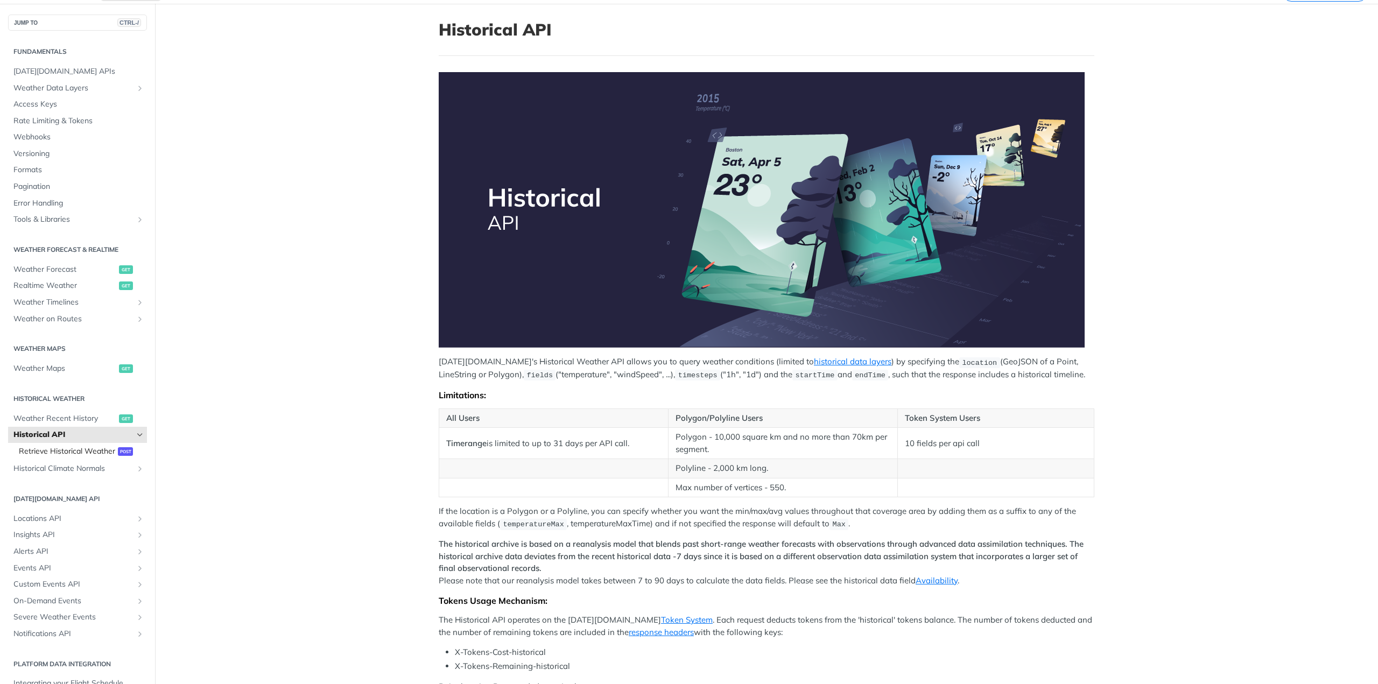
click at [60, 457] on span "Retrieve Historical Weather" at bounding box center [67, 451] width 96 height 11
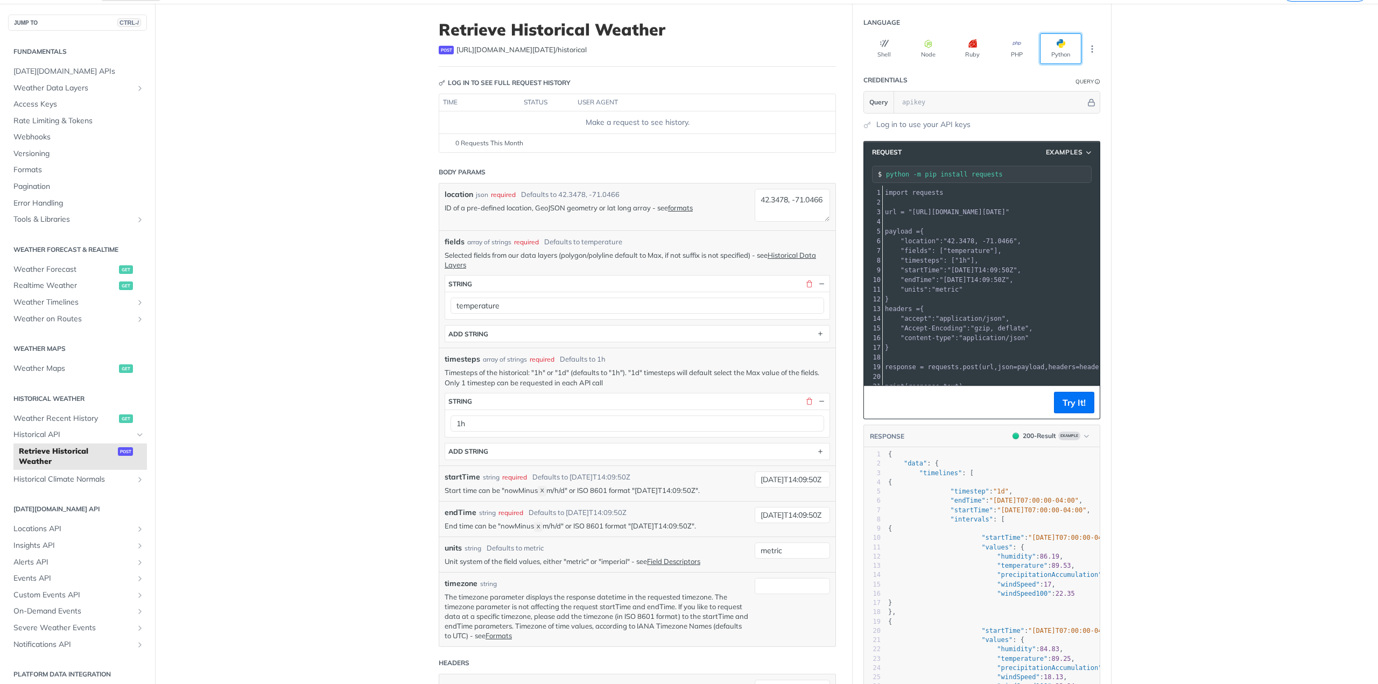
click at [1061, 49] on button "Python" at bounding box center [1060, 48] width 41 height 31
click at [779, 256] on link "Historical Data Layers" at bounding box center [630, 260] width 371 height 18
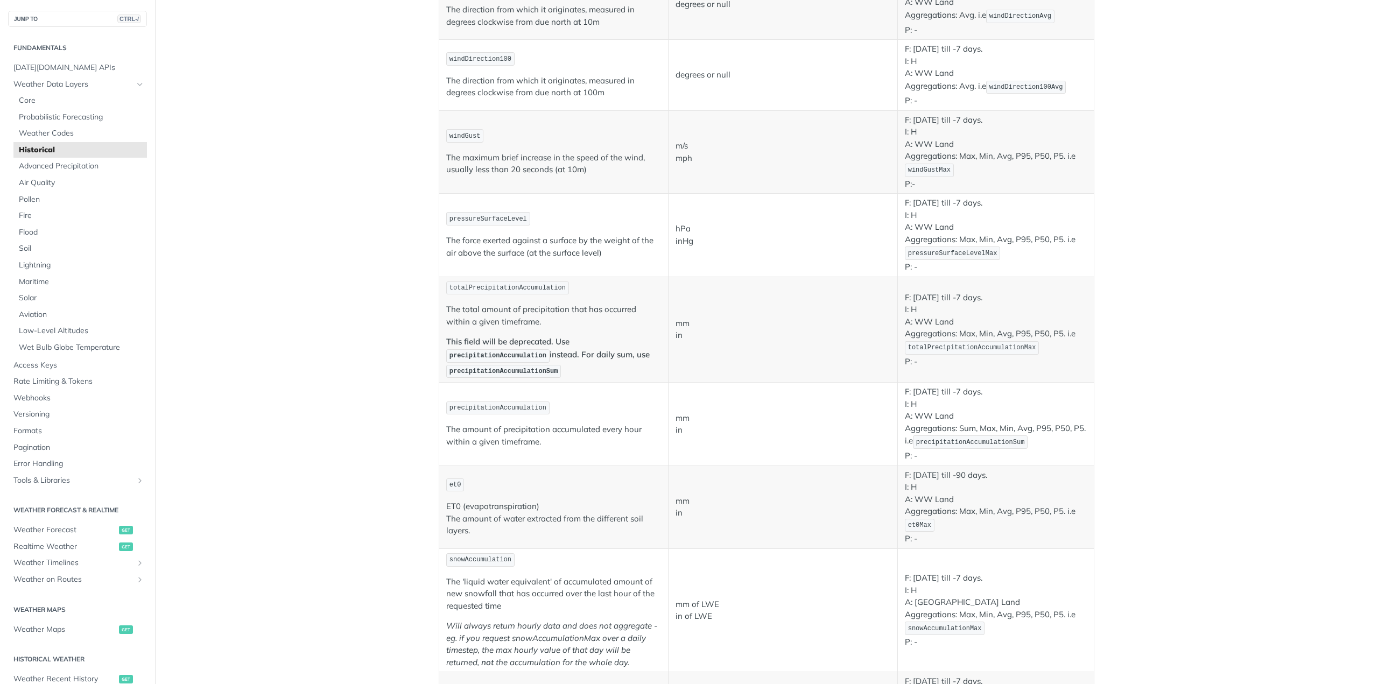
scroll to position [646, 0]
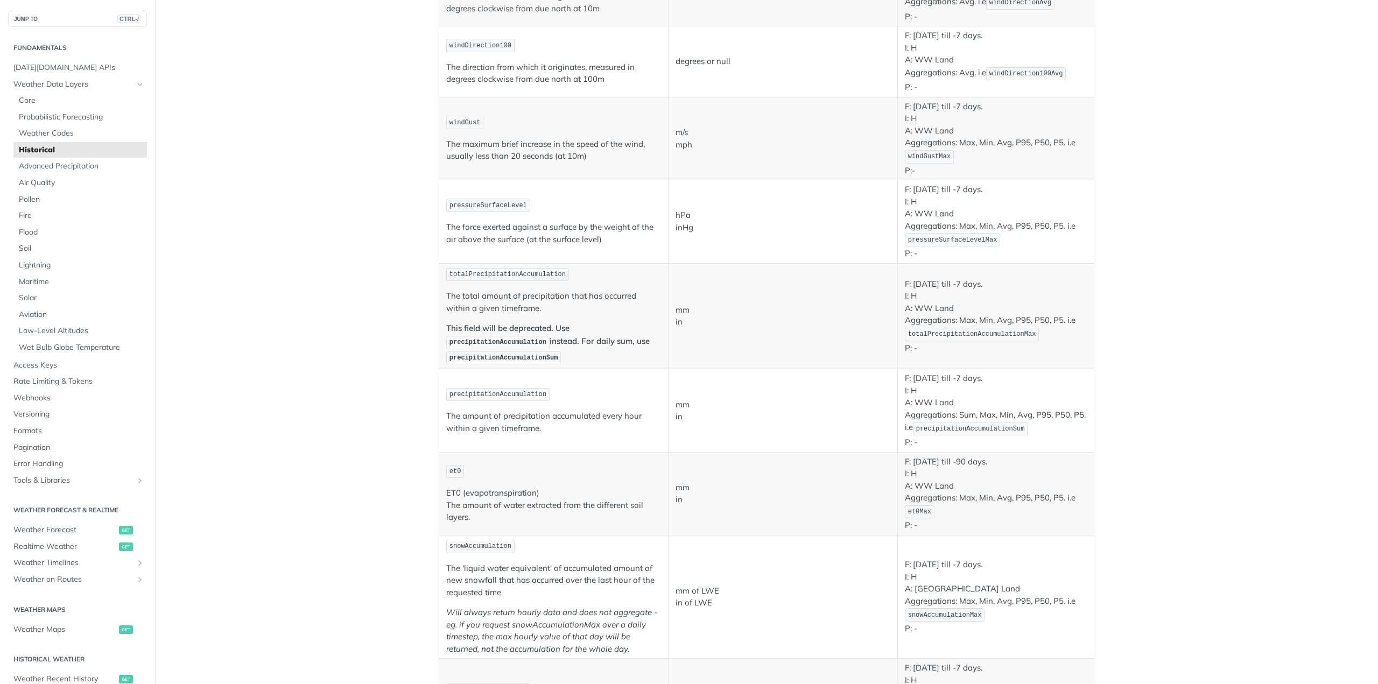
click at [533, 273] on span "totalPrecipitationAccumulation" at bounding box center [507, 275] width 116 height 8
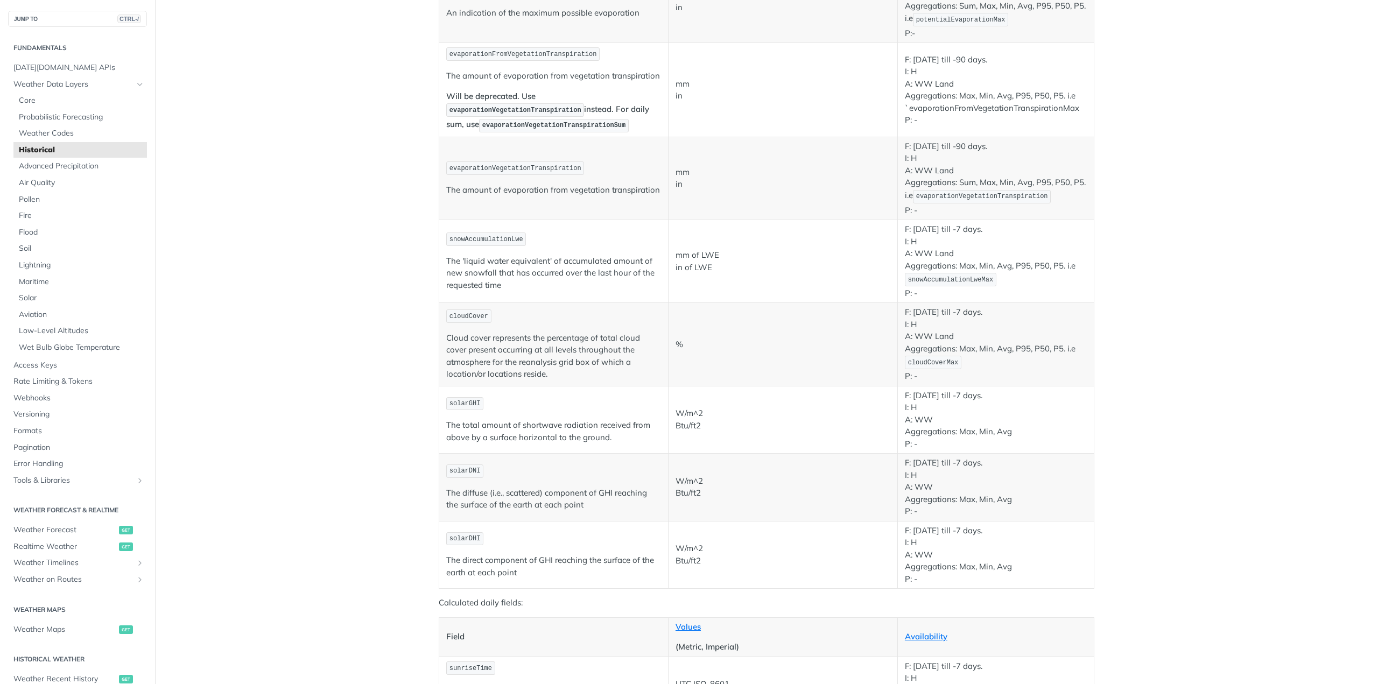
scroll to position [1345, 0]
drag, startPoint x: 521, startPoint y: 285, endPoint x: 440, endPoint y: 257, distance: 86.3
click at [440, 257] on td "snowAccumulationLwe The 'liquid water equivalent' of accumulated amount of new …" at bounding box center [553, 260] width 229 height 83
click at [519, 274] on p "The 'liquid water equivalent' of accumulated amount of new snowfall that has oc…" at bounding box center [553, 272] width 215 height 37
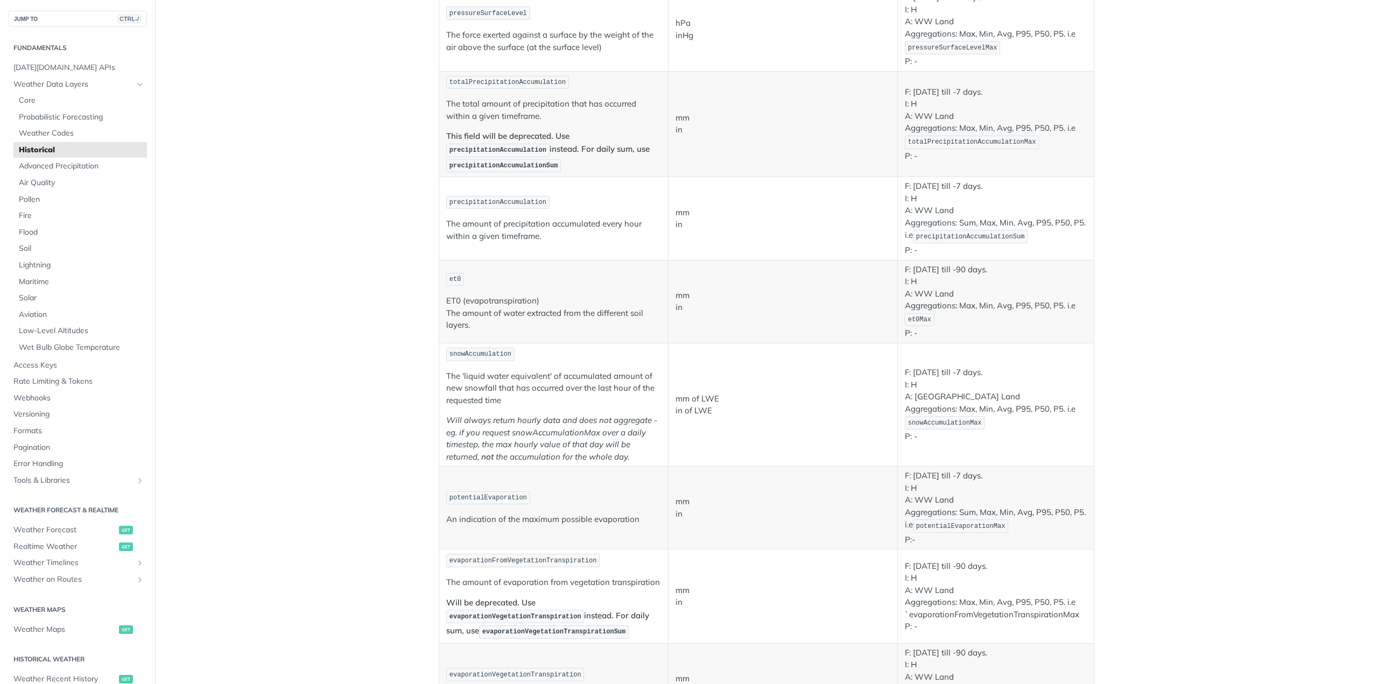
scroll to position [807, 0]
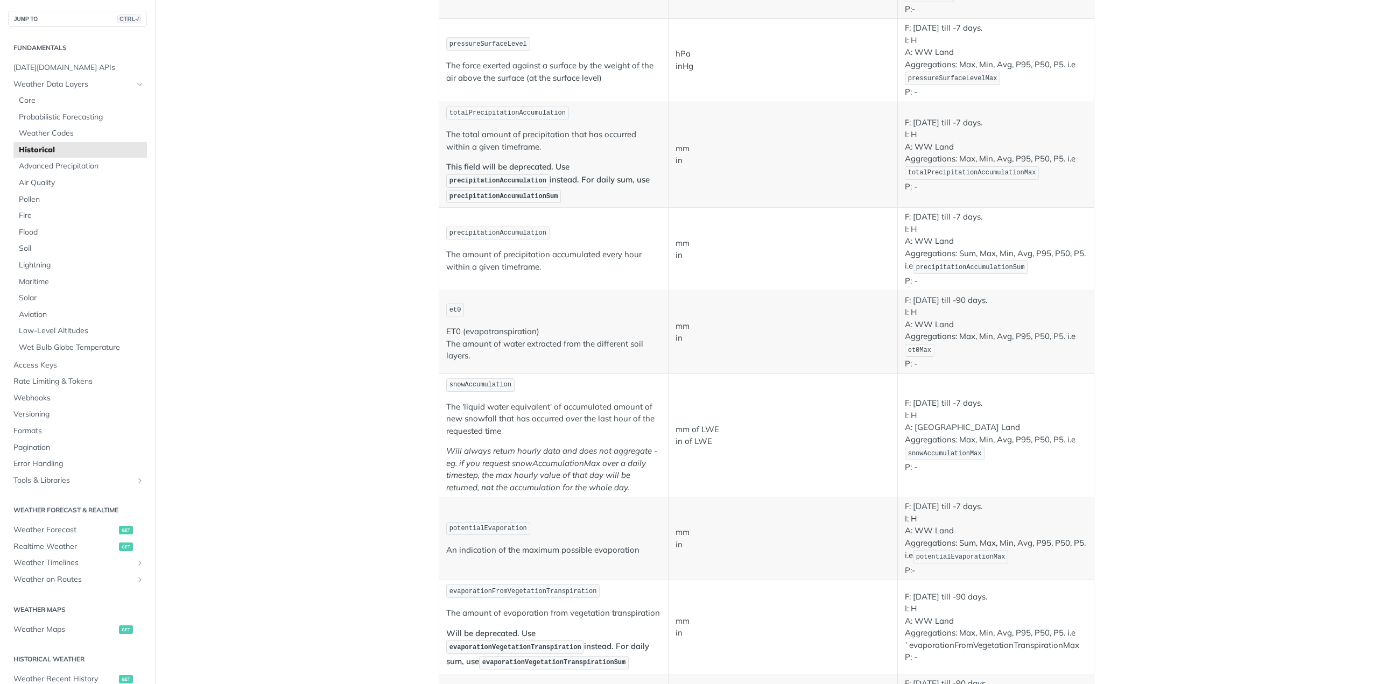
click at [600, 181] on strong "This field will be deprecated. Use precipitationAccumulation instead. For daily…" at bounding box center [547, 180] width 203 height 39
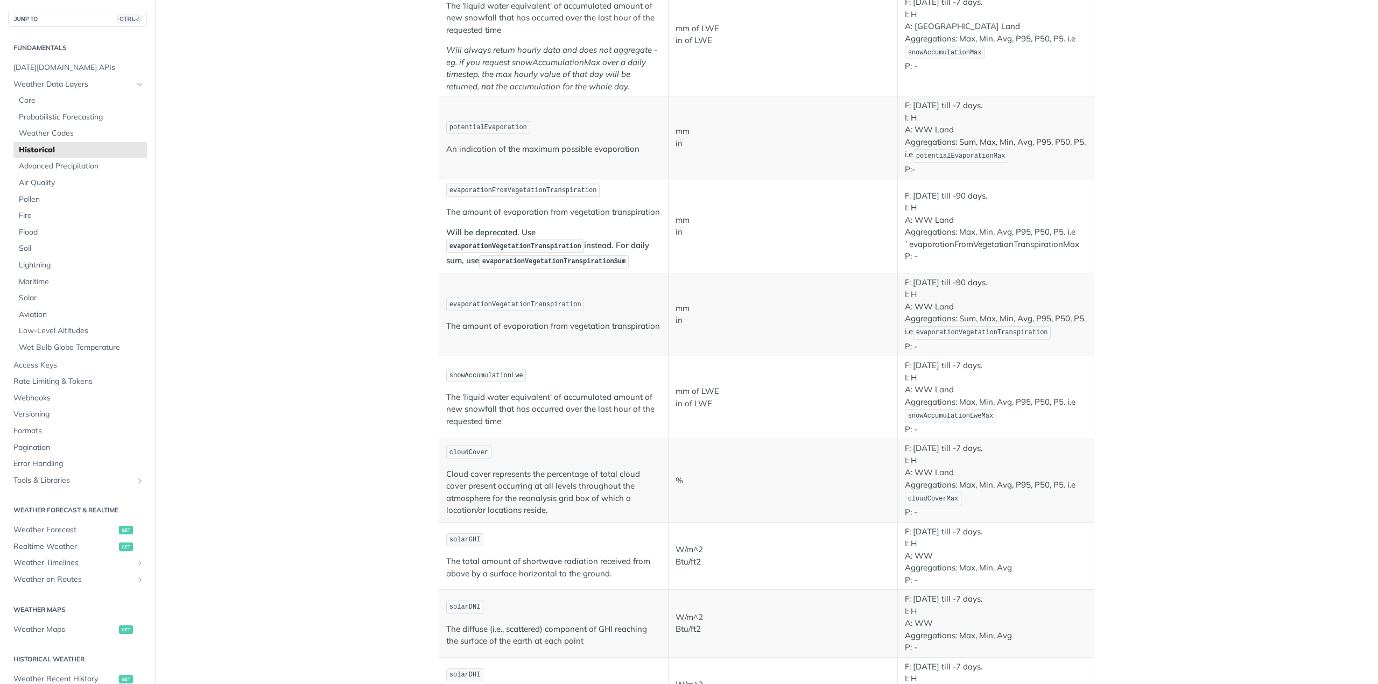
scroll to position [1180, 0]
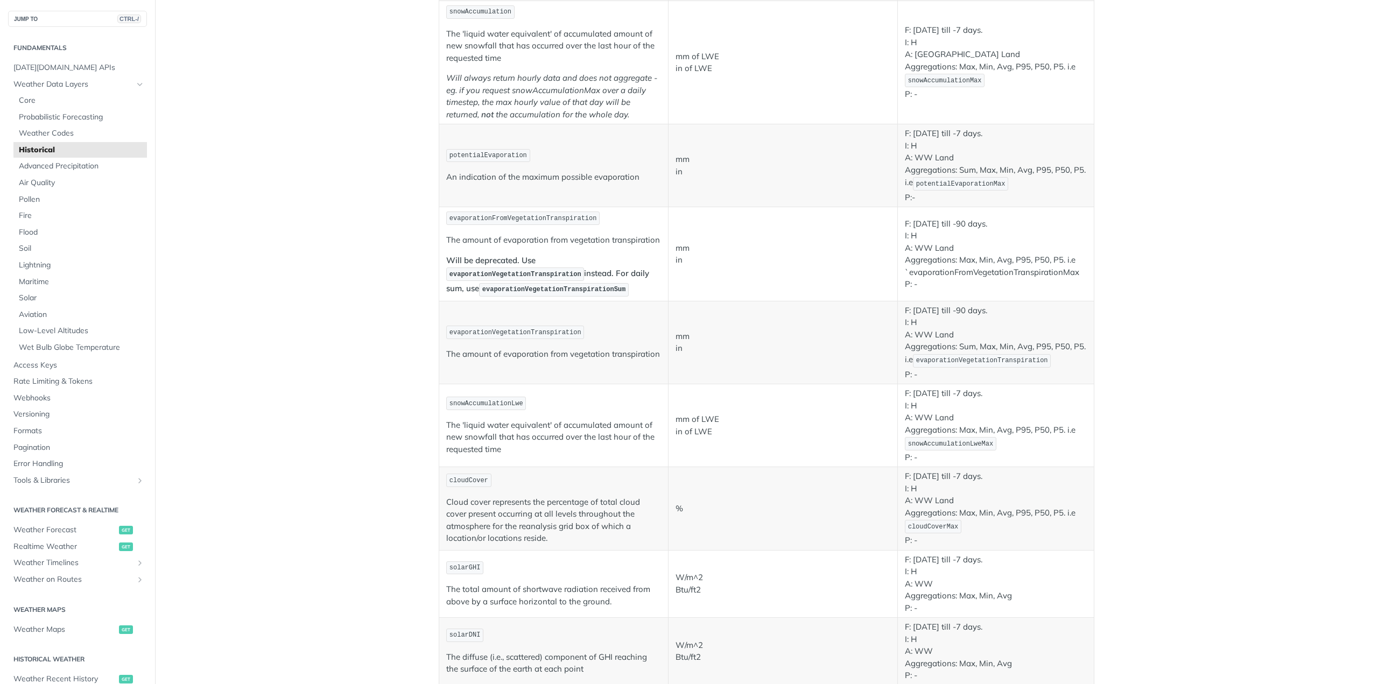
click at [485, 400] on span "snowAccumulationLwe" at bounding box center [486, 404] width 74 height 8
click at [480, 401] on span "snowAccumulationLwe" at bounding box center [486, 404] width 74 height 8
drag, startPoint x: 521, startPoint y: 448, endPoint x: 436, endPoint y: 415, distance: 91.0
click at [439, 415] on td "snowAccumulationLwe The 'liquid water equivalent' of accumulated amount of new …" at bounding box center [553, 425] width 229 height 83
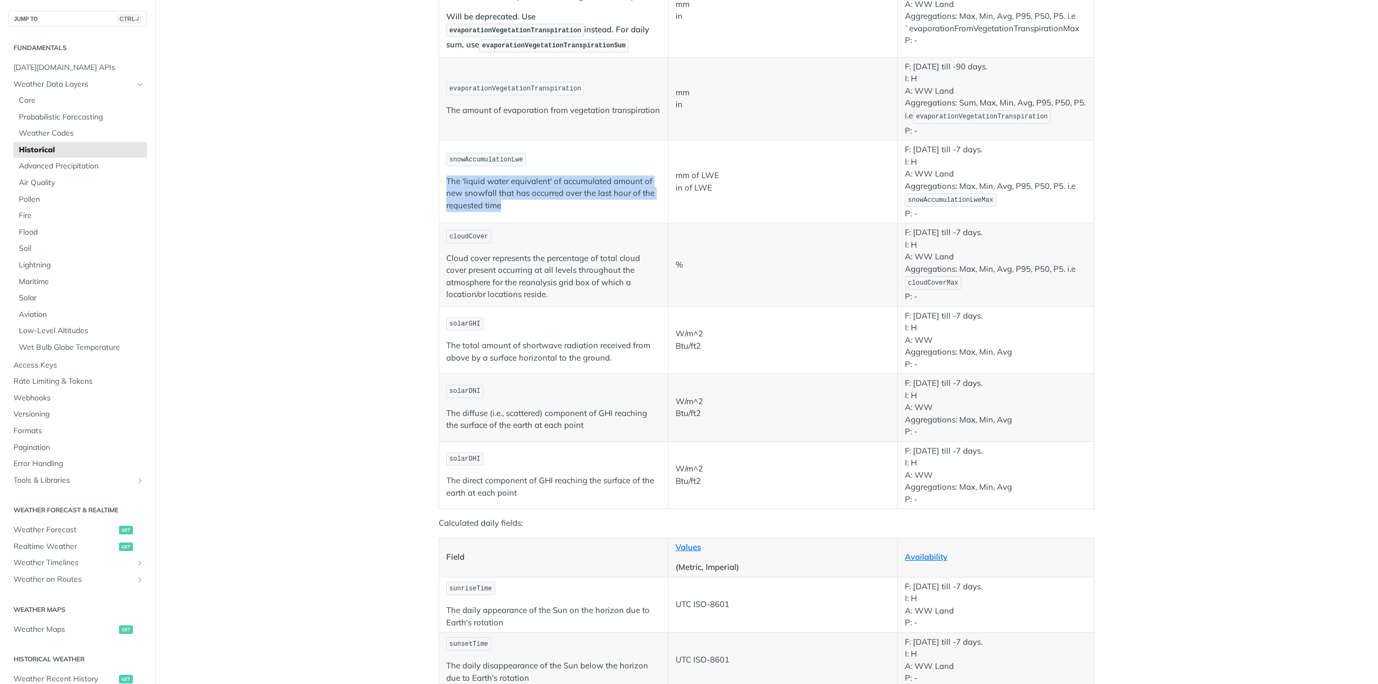
scroll to position [1395, 0]
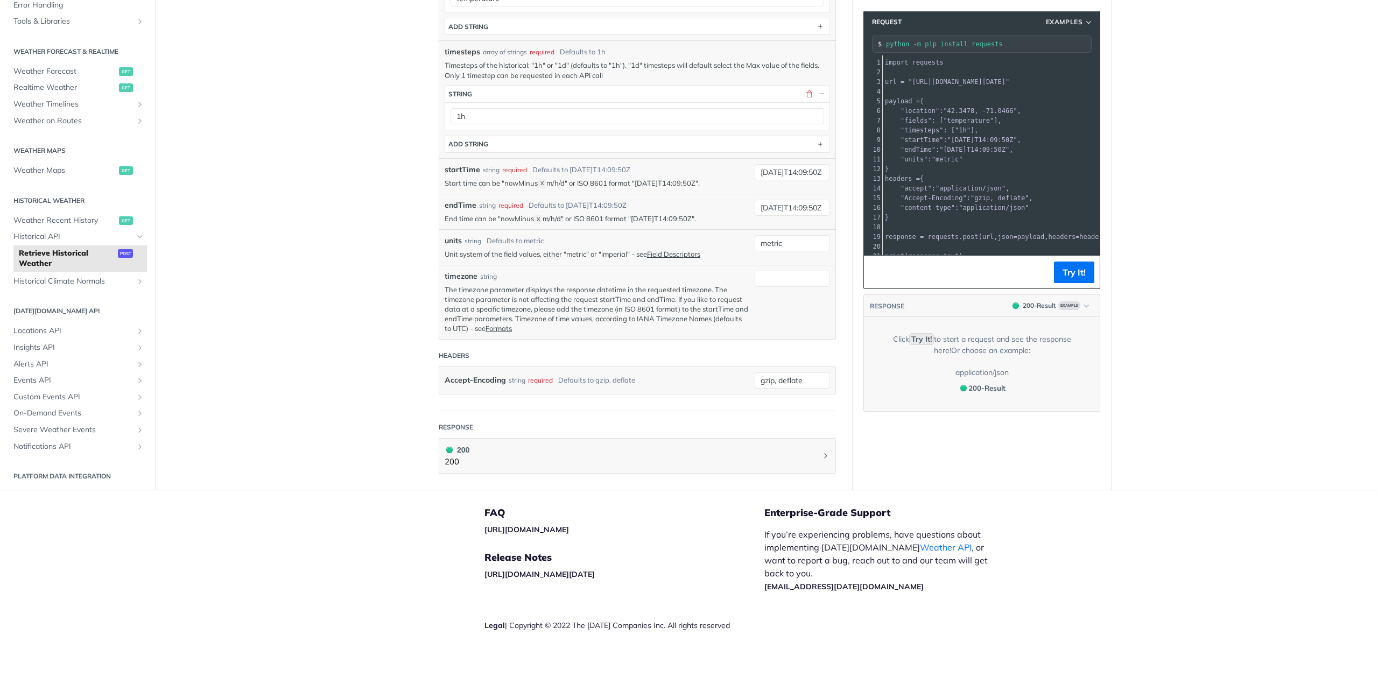
scroll to position [59, 0]
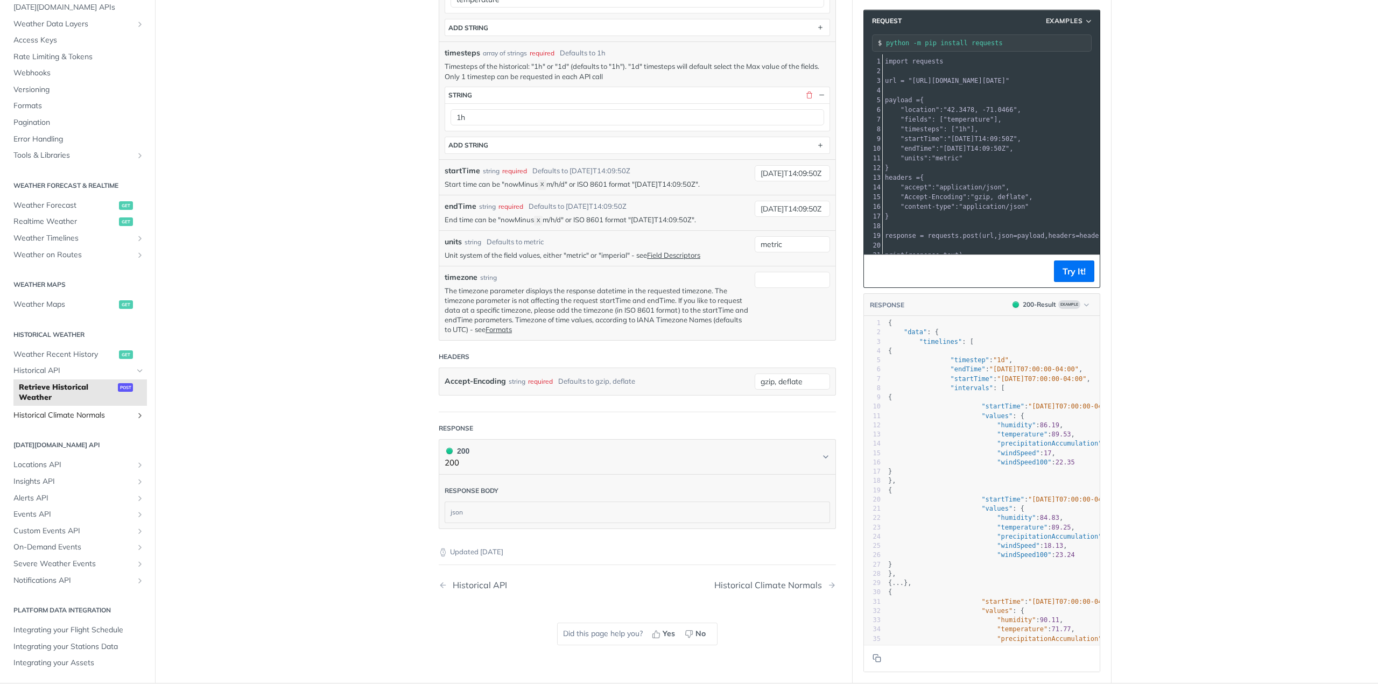
click at [100, 411] on span "Historical Climate Normals" at bounding box center [72, 415] width 119 height 11
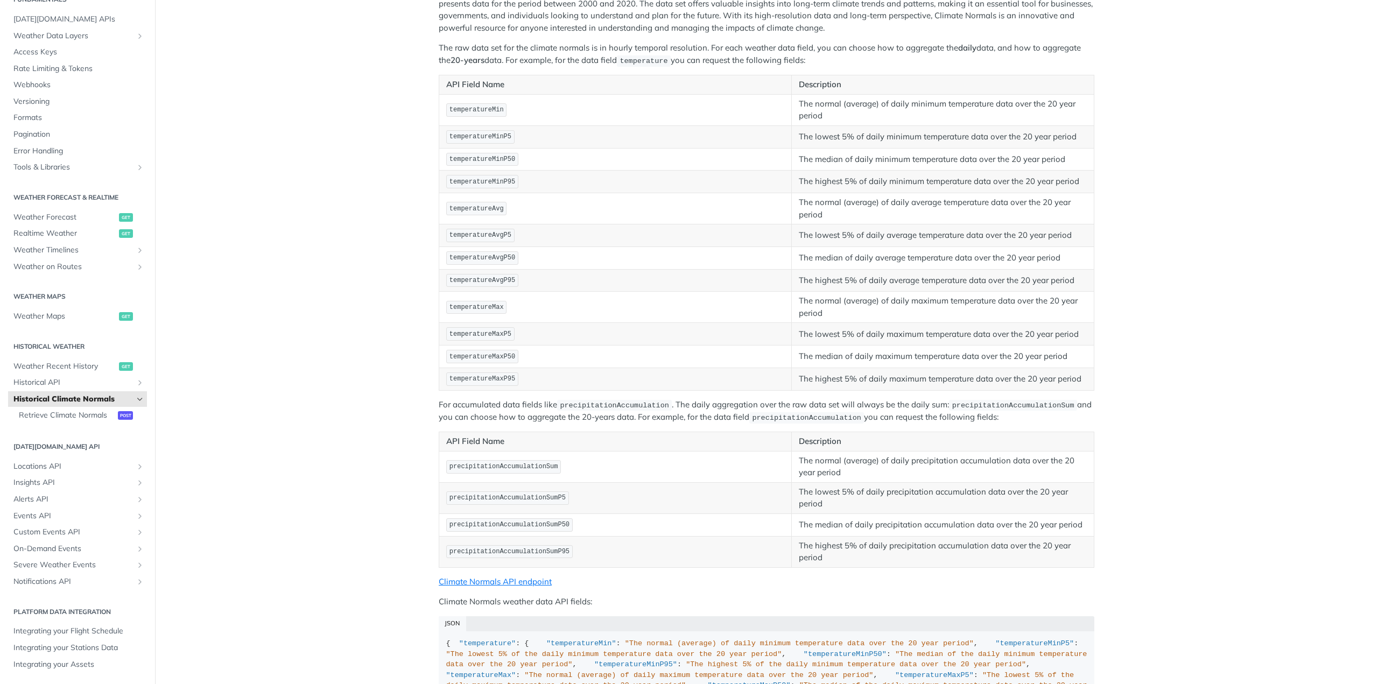
scroll to position [199, 0]
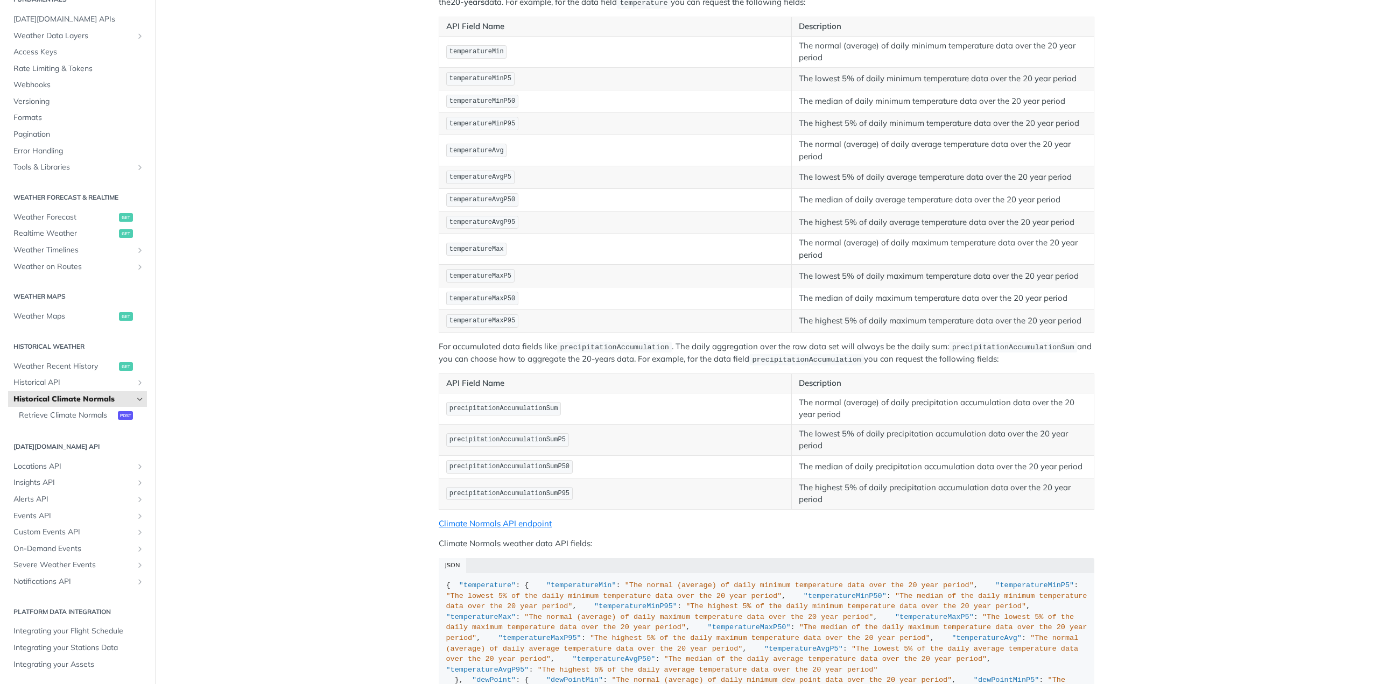
click at [511, 409] on span "precipitationAccumulationSum" at bounding box center [503, 409] width 109 height 8
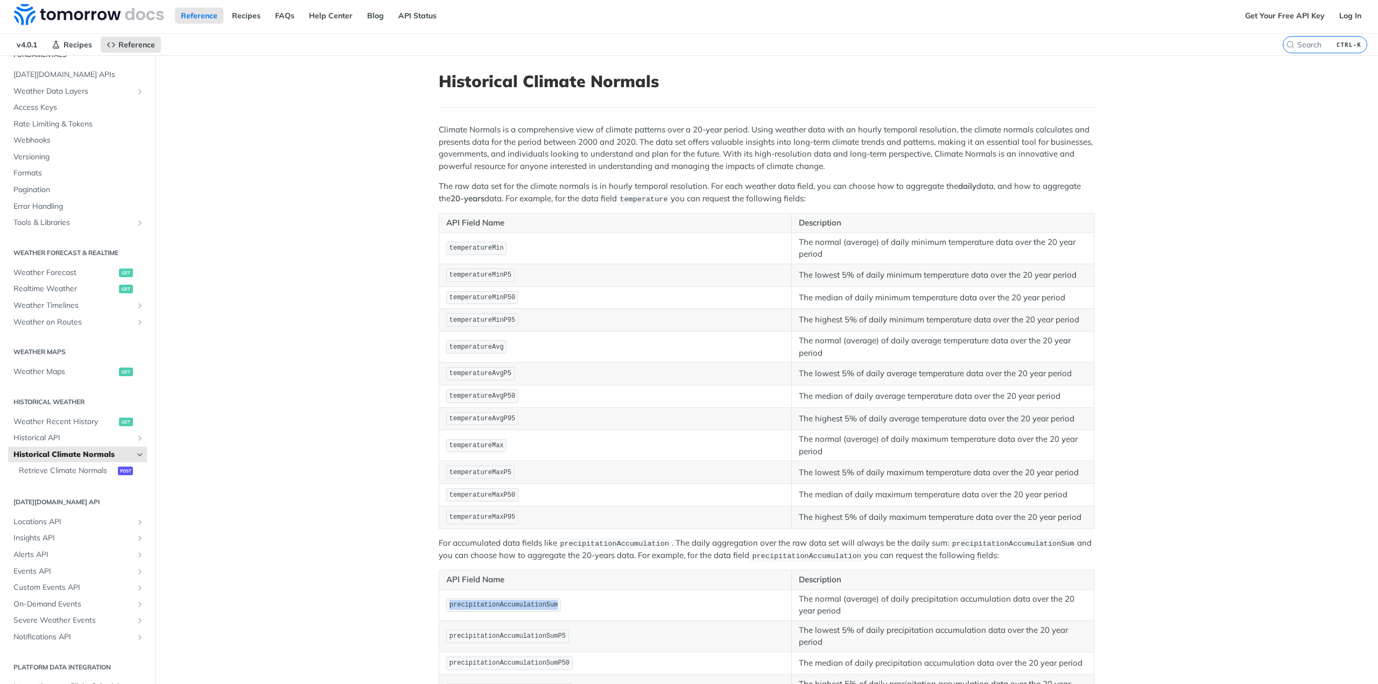
scroll to position [0, 0]
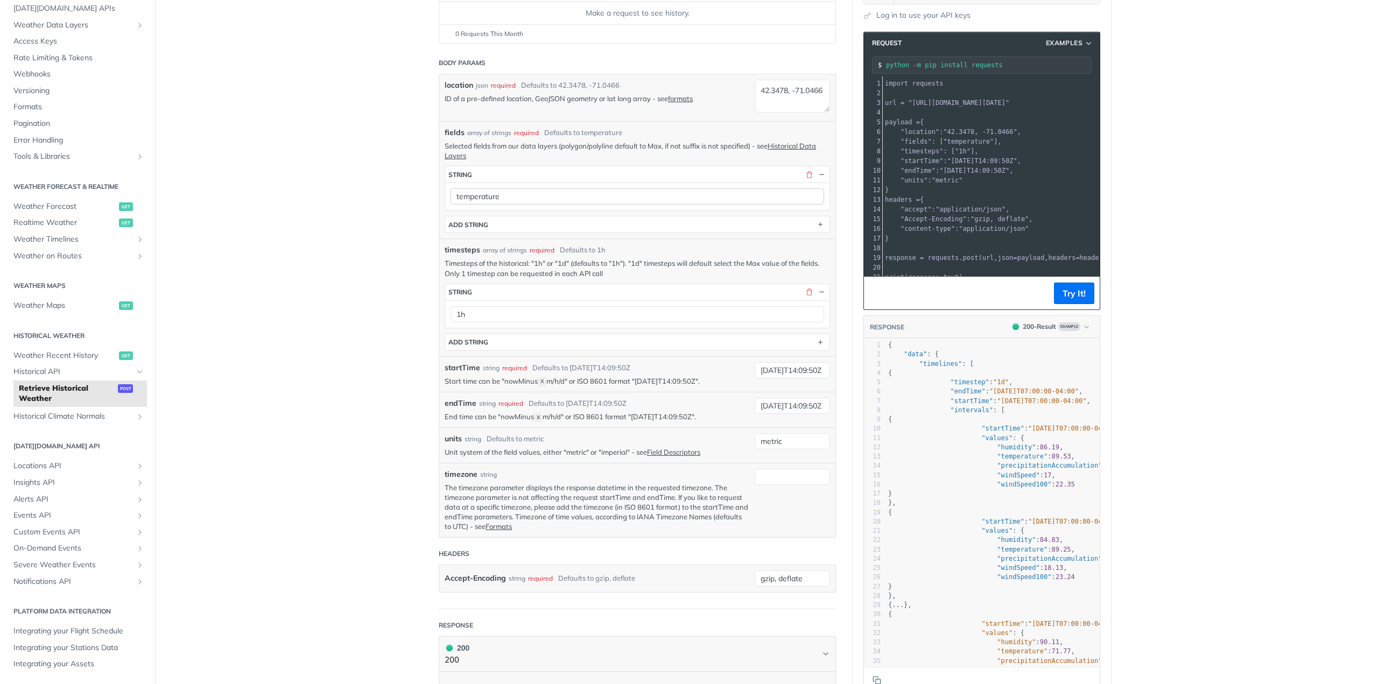
scroll to position [161, 0]
click at [450, 155] on link "Historical Data Layers" at bounding box center [630, 152] width 371 height 18
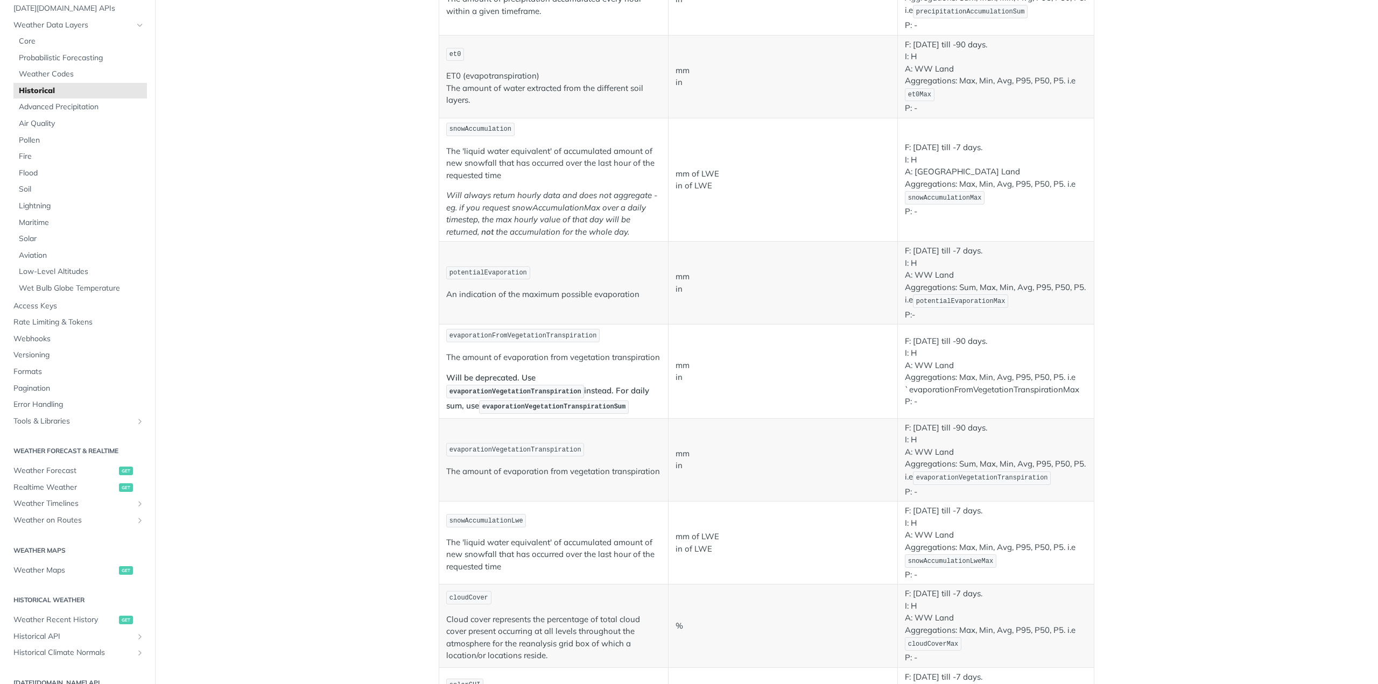
scroll to position [1345, 0]
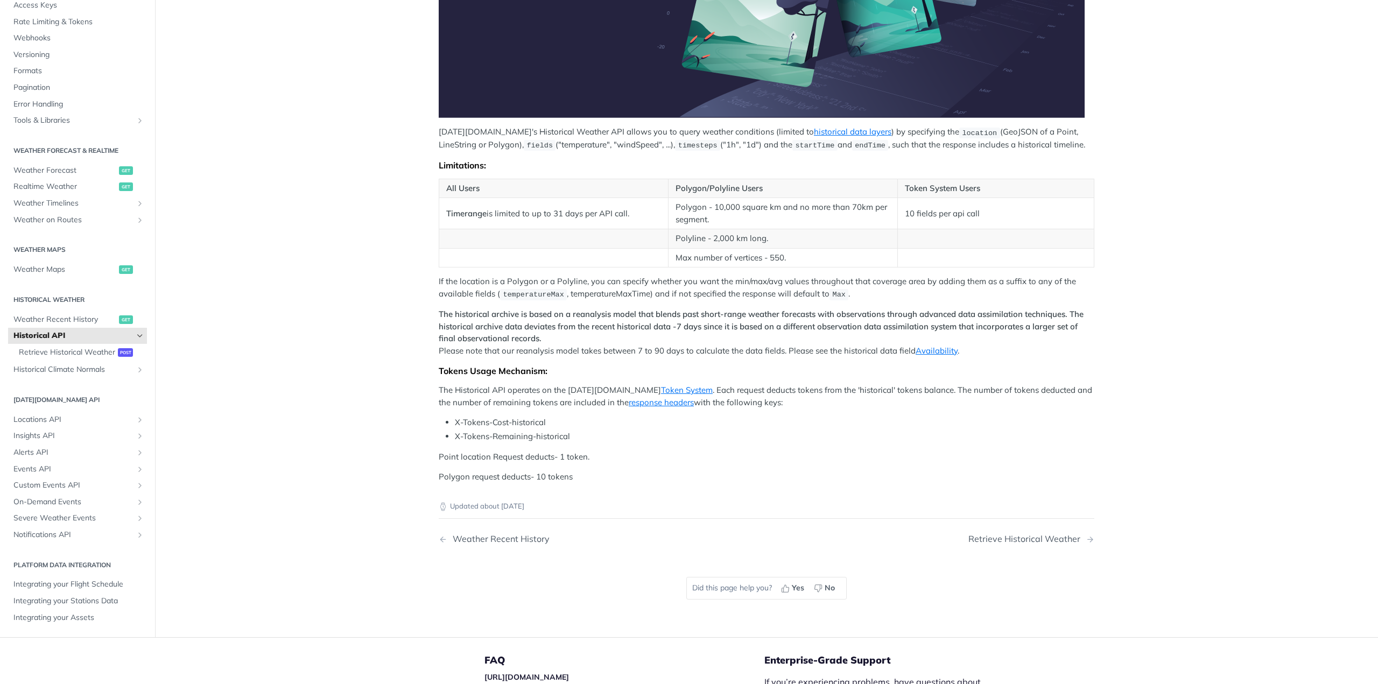
scroll to position [214, 0]
